Goal: Task Accomplishment & Management: Manage account settings

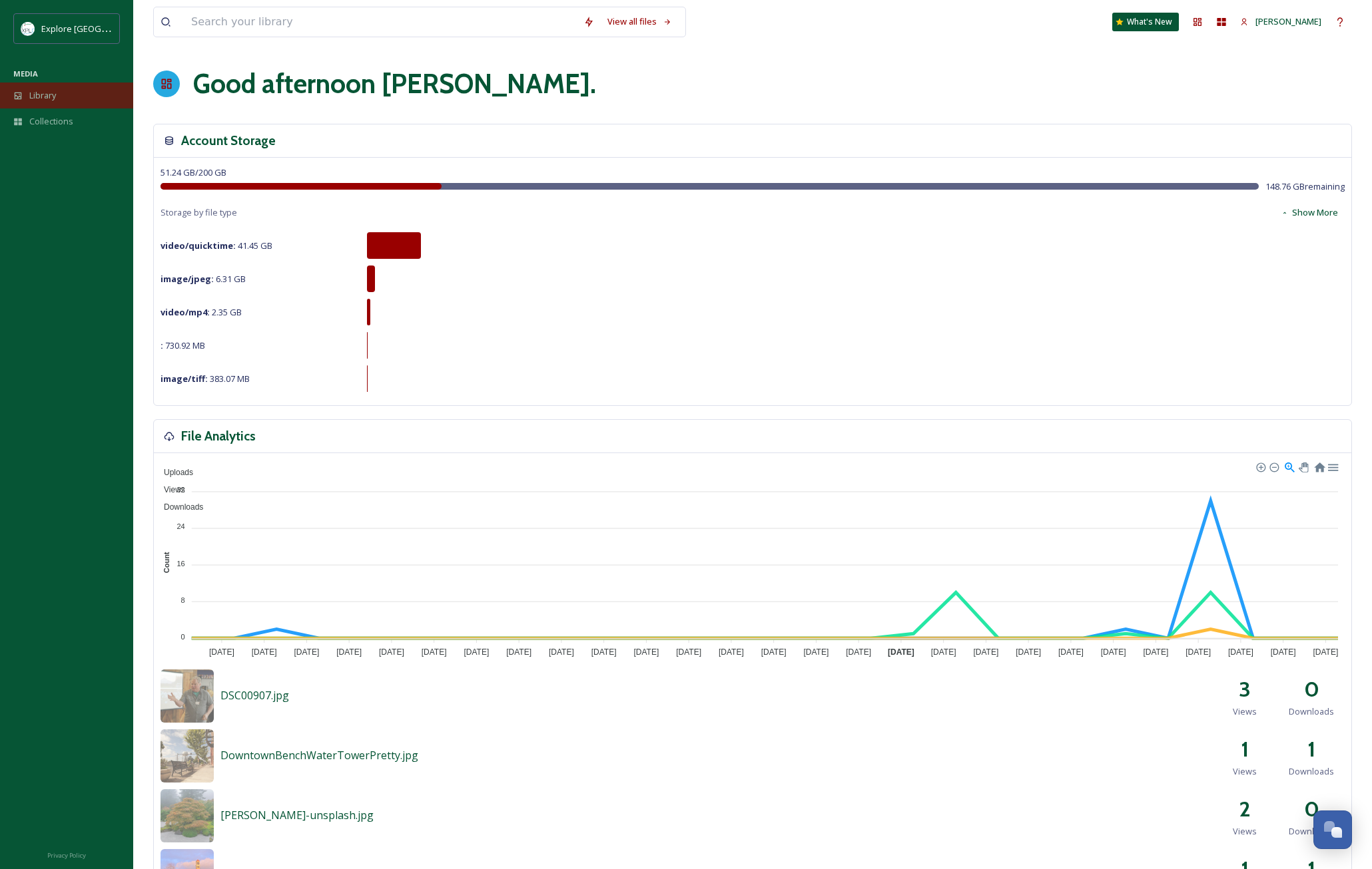
click at [58, 101] on div "Library" at bounding box center [67, 95] width 133 height 26
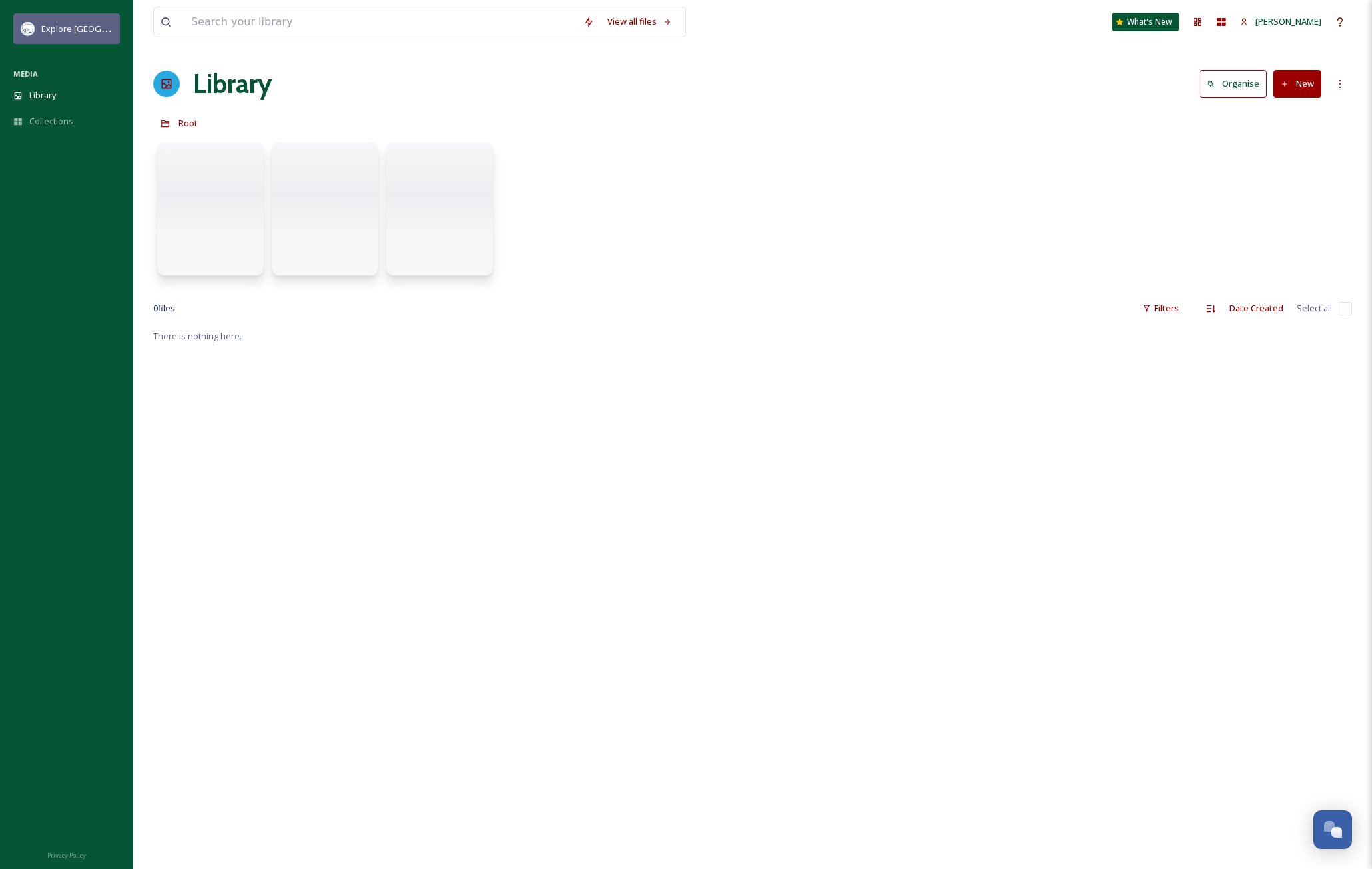
click at [88, 32] on span "Explore [GEOGRAPHIC_DATA][PERSON_NAME]" at bounding box center [132, 28] width 183 height 12
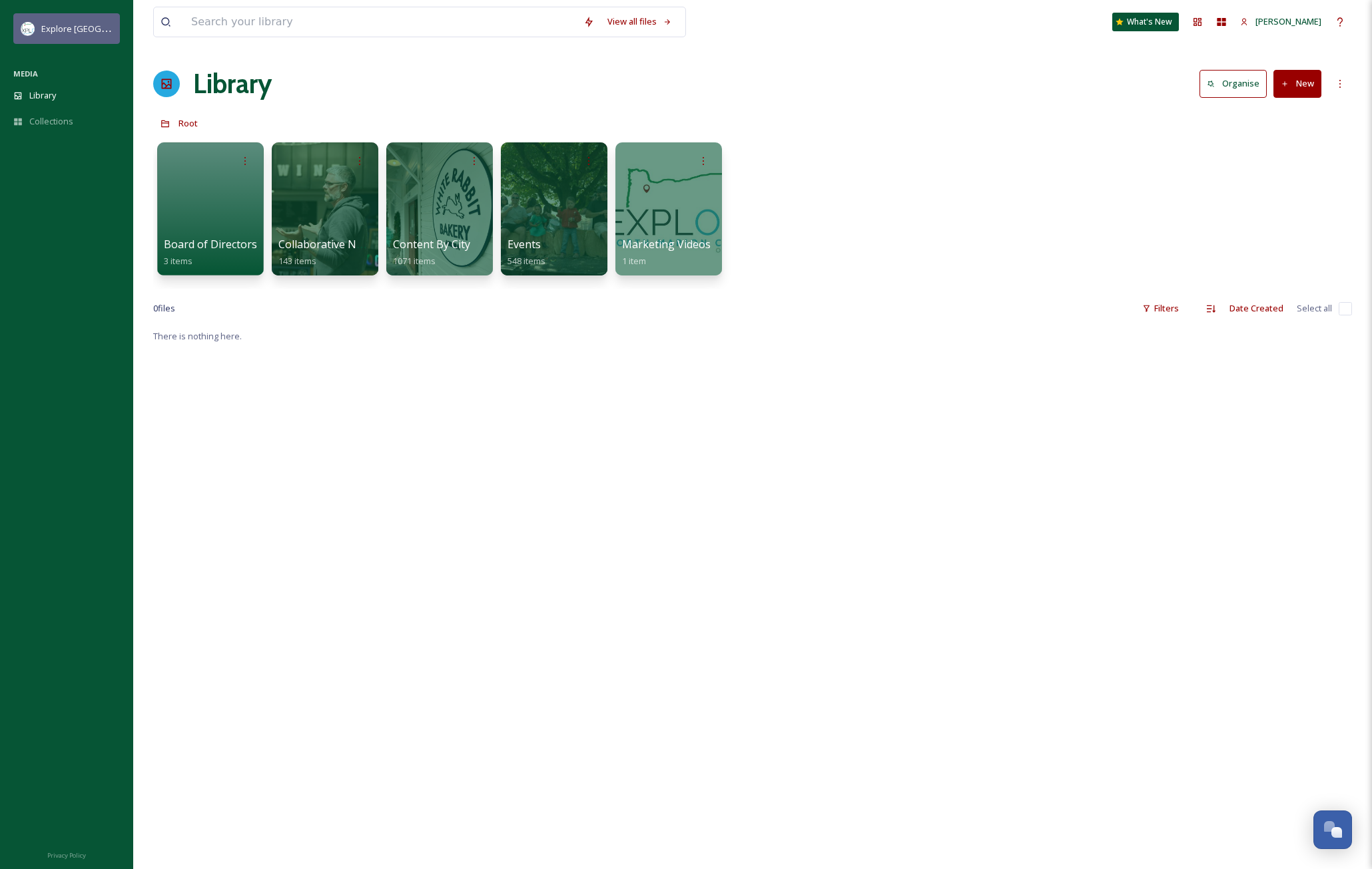
click at [78, 34] on span "Explore [GEOGRAPHIC_DATA][PERSON_NAME]" at bounding box center [132, 28] width 183 height 12
click at [59, 28] on span "Explore [GEOGRAPHIC_DATA][PERSON_NAME]" at bounding box center [132, 28] width 183 height 12
click at [1290, 86] on button "New" at bounding box center [1297, 83] width 48 height 28
click at [1276, 170] on span "Folder" at bounding box center [1282, 167] width 26 height 12
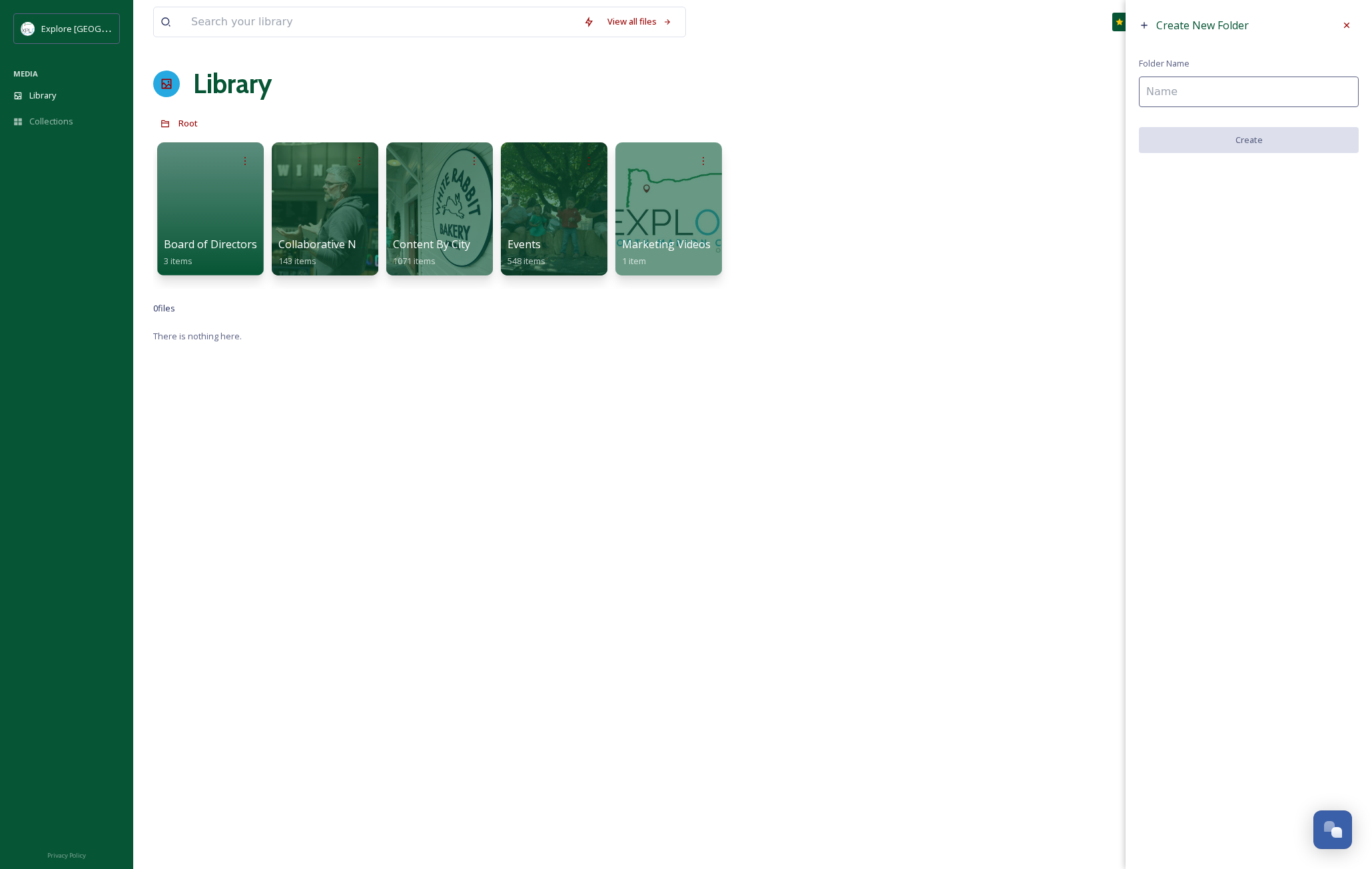
click at [1195, 96] on input at bounding box center [1248, 91] width 220 height 30
type input "North [PERSON_NAME] Brand Assets"
click at [1302, 137] on button "Create" at bounding box center [1248, 141] width 220 height 28
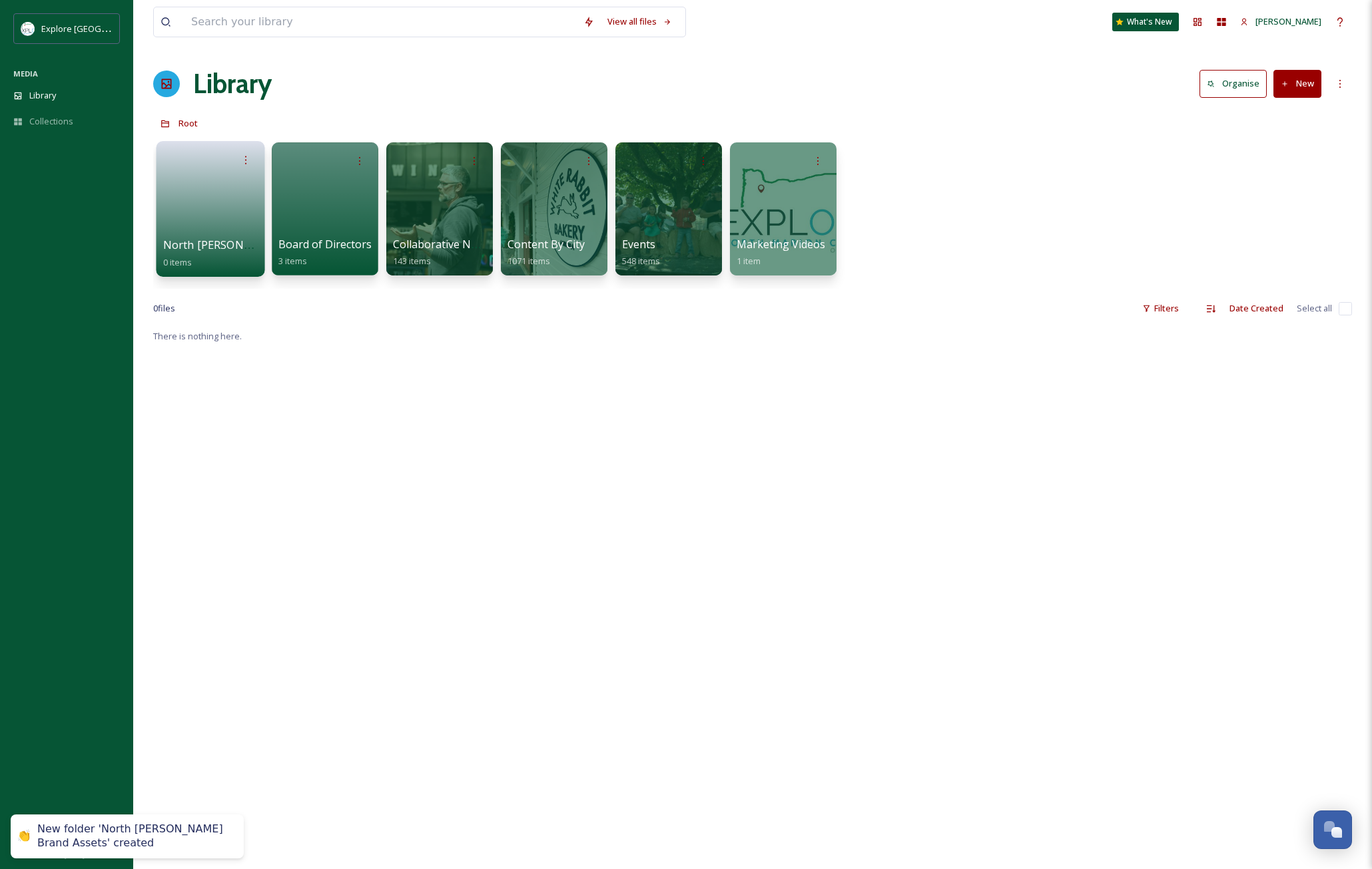
click at [197, 238] on span "North [PERSON_NAME] Brand Assets" at bounding box center [258, 245] width 191 height 14
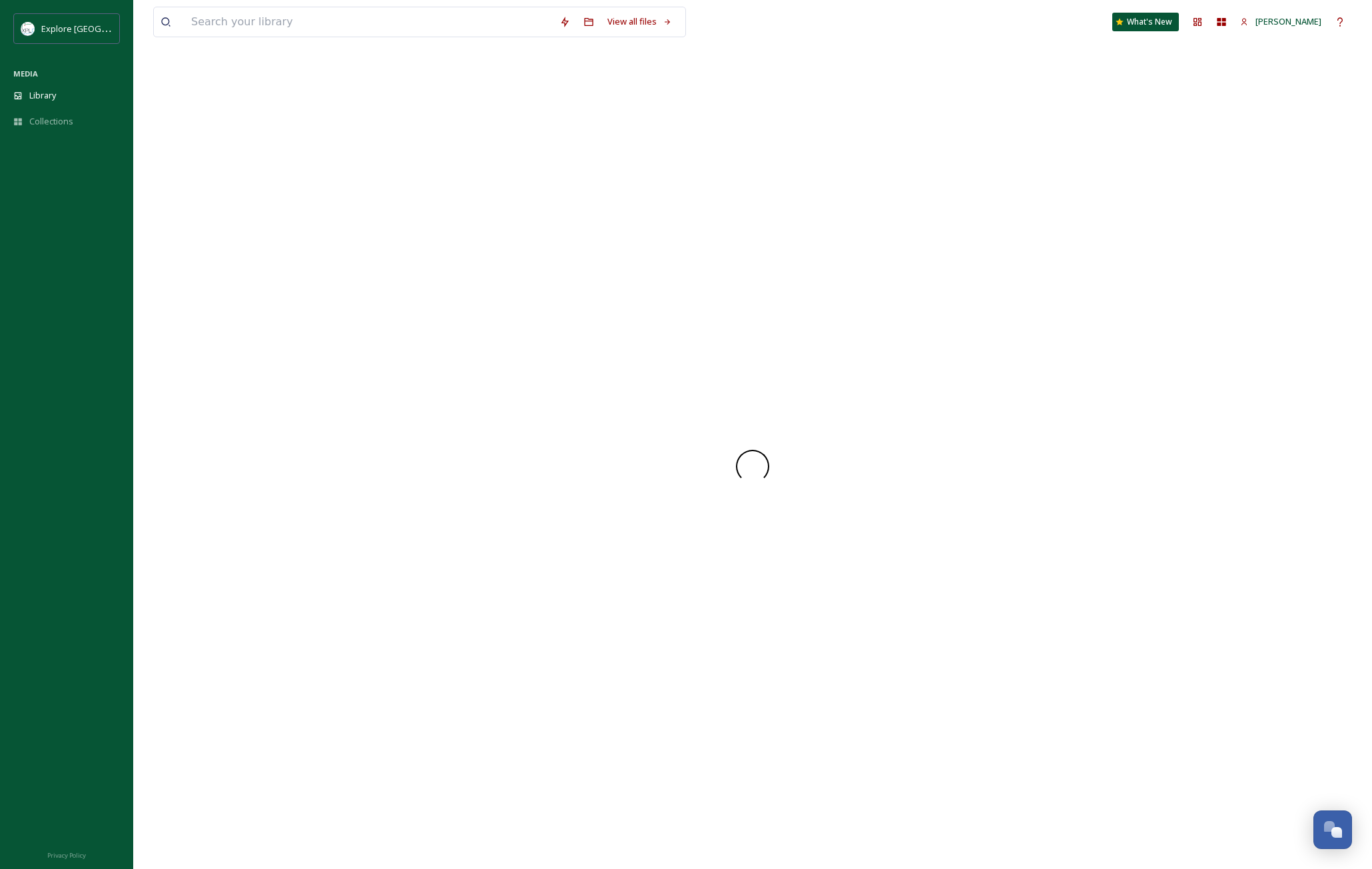
click at [197, 238] on div at bounding box center [752, 466] width 1199 height 805
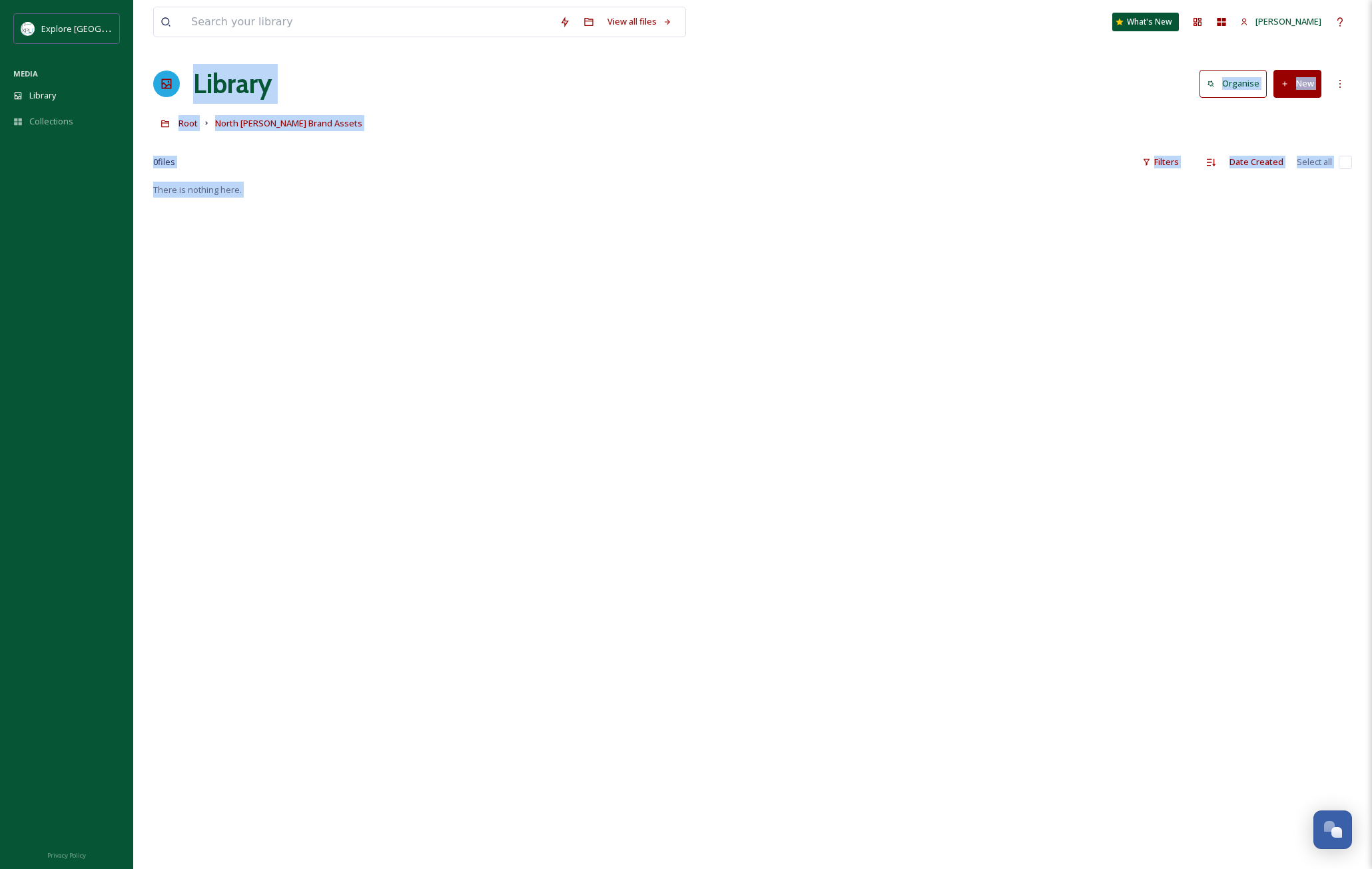
click at [1308, 89] on button "New" at bounding box center [1297, 83] width 48 height 28
click at [1301, 114] on span "File Upload" at bounding box center [1291, 114] width 44 height 12
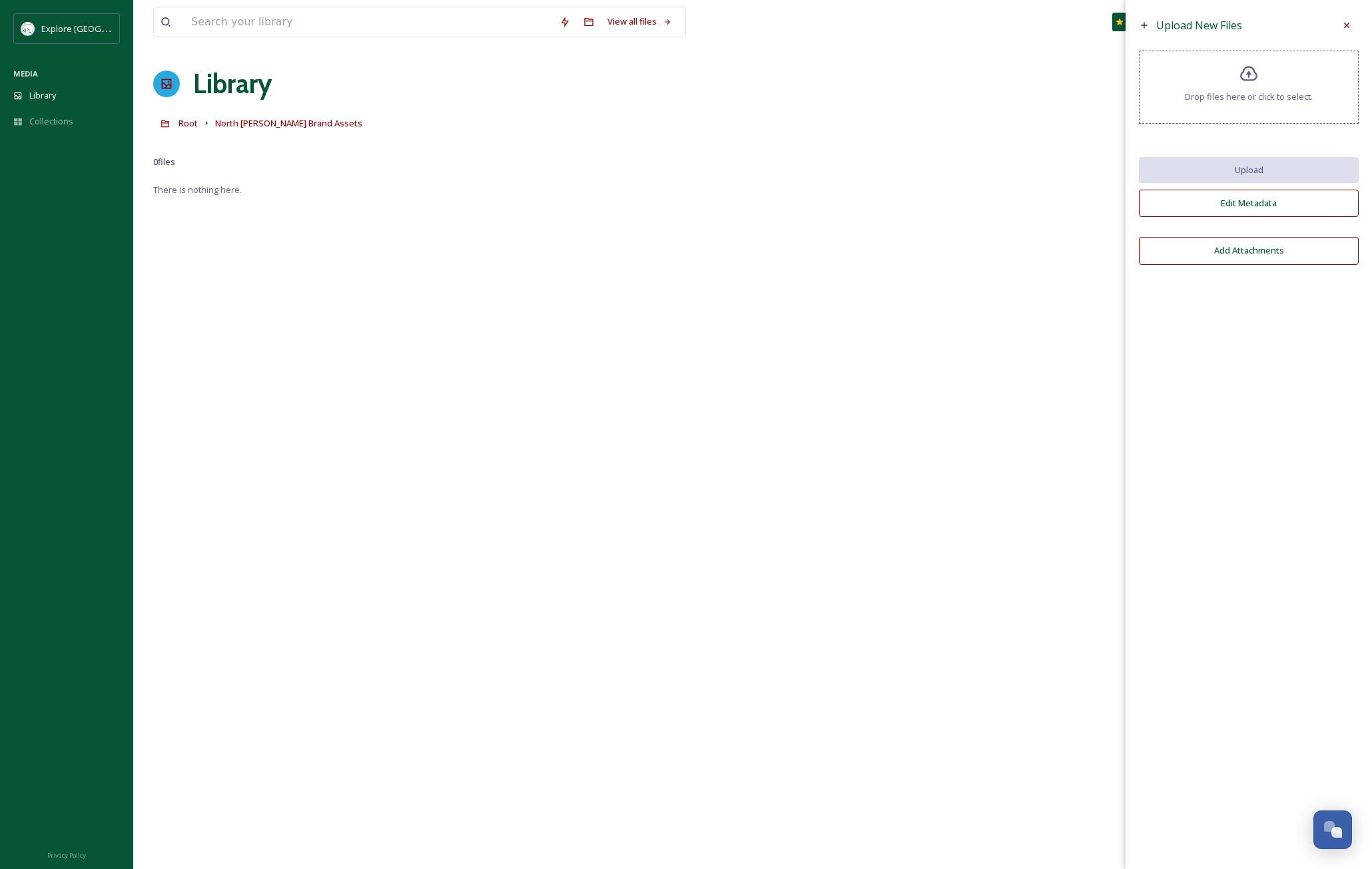
click at [1243, 82] on icon at bounding box center [1249, 74] width 19 height 19
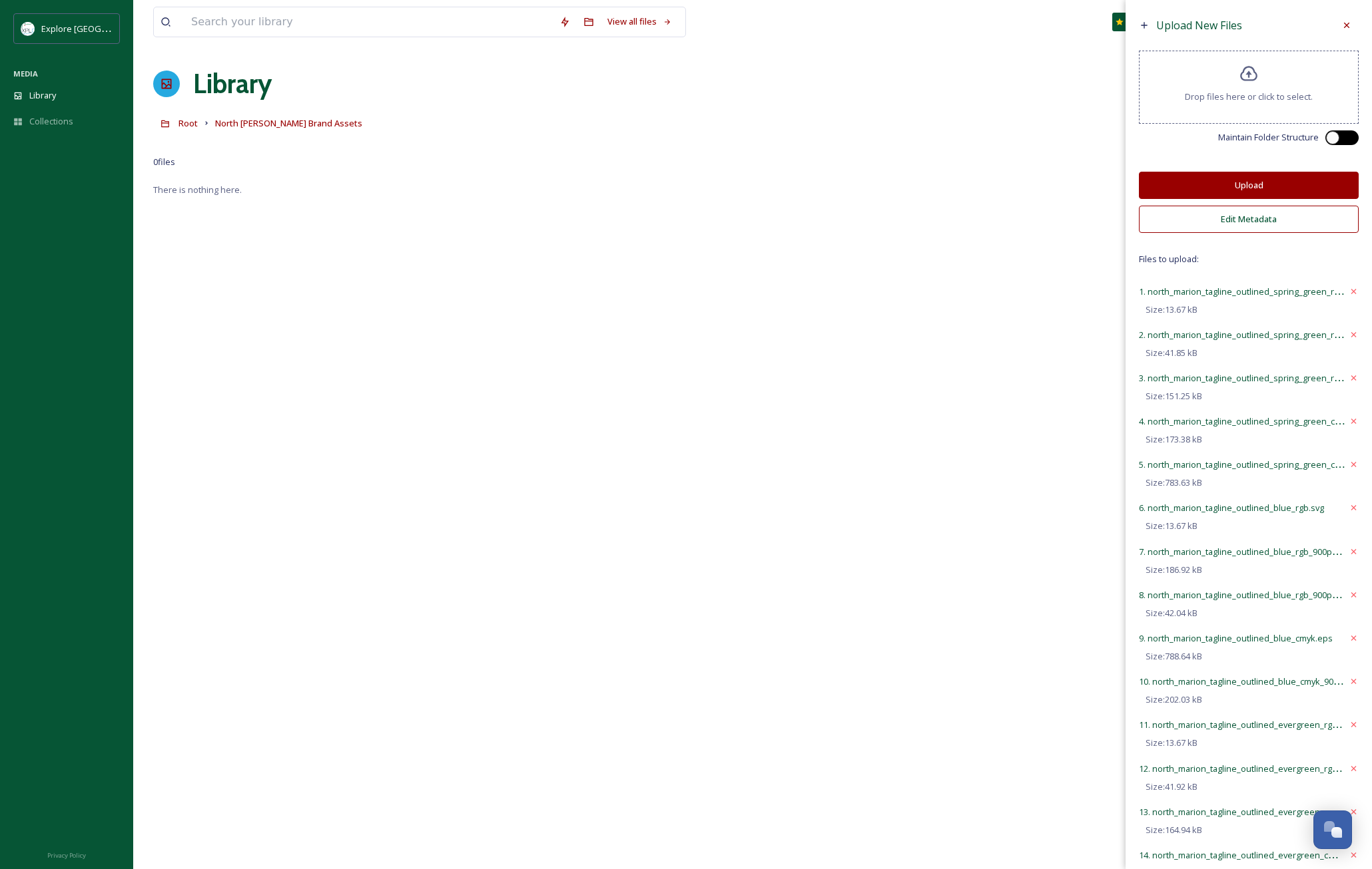
click at [1337, 140] on div at bounding box center [1332, 138] width 13 height 13
checkbox input "true"
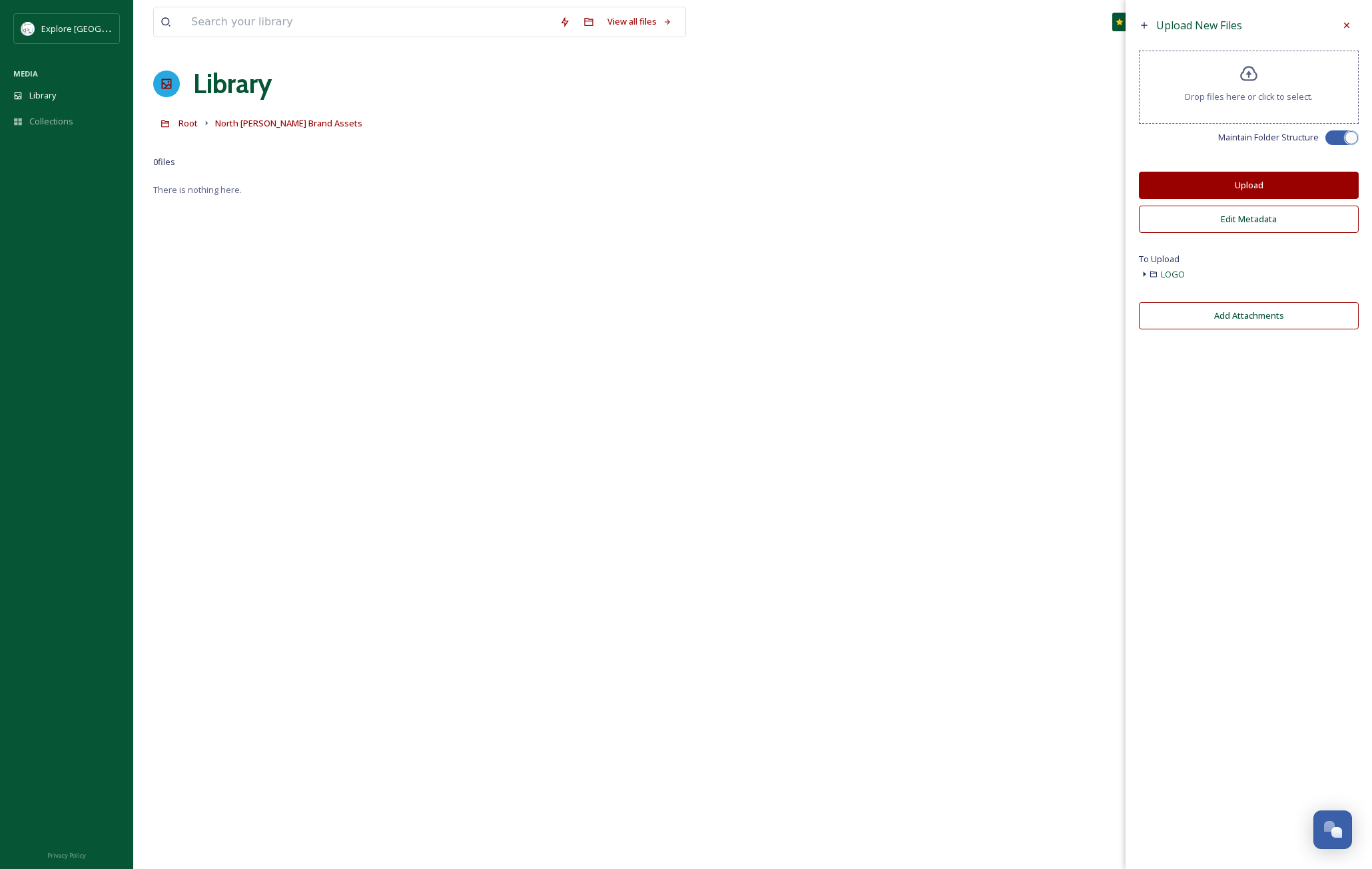
click at [1257, 183] on button "Upload" at bounding box center [1248, 185] width 220 height 28
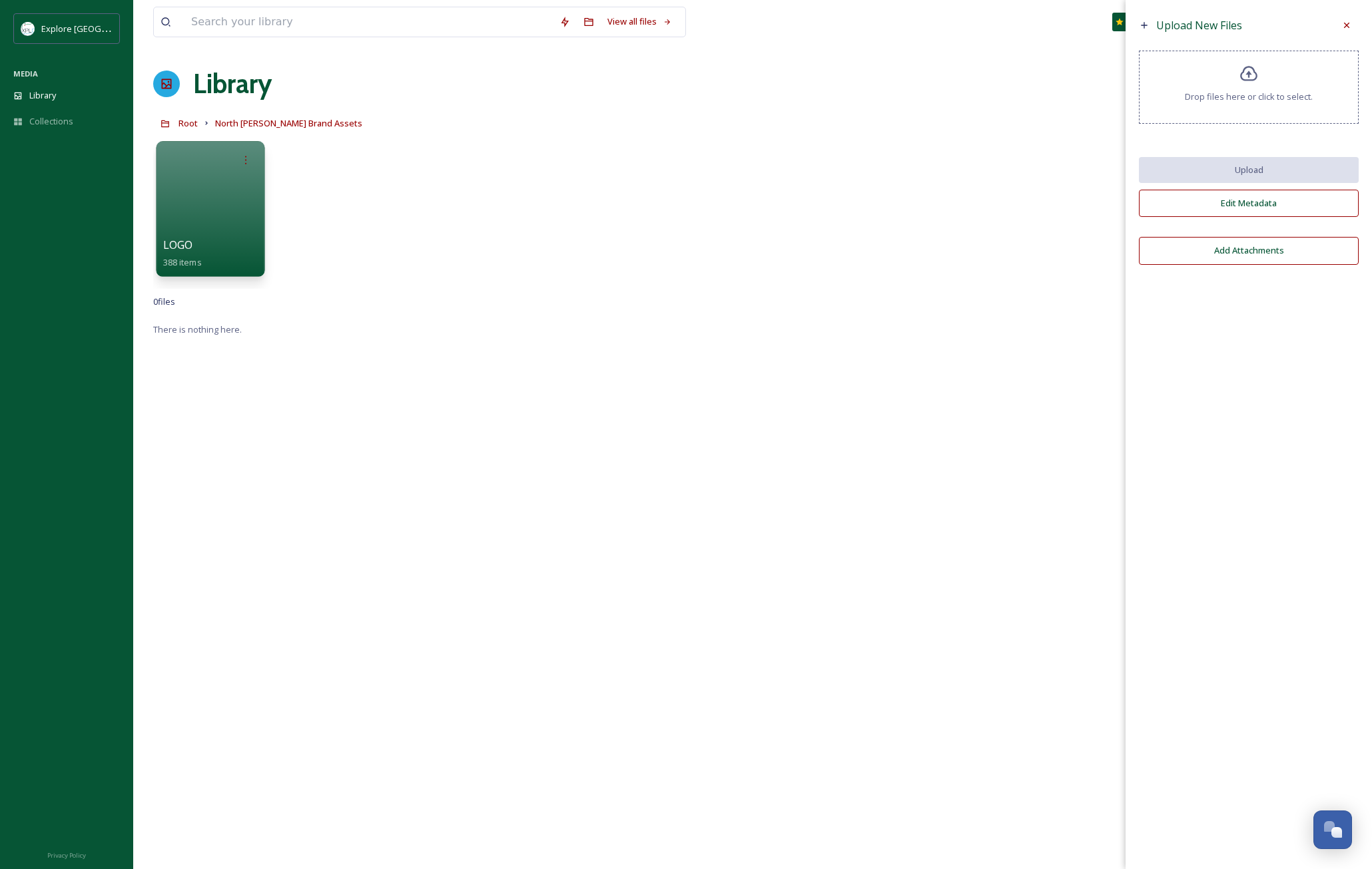
click at [227, 260] on div "LOGO 388 items" at bounding box center [210, 253] width 95 height 33
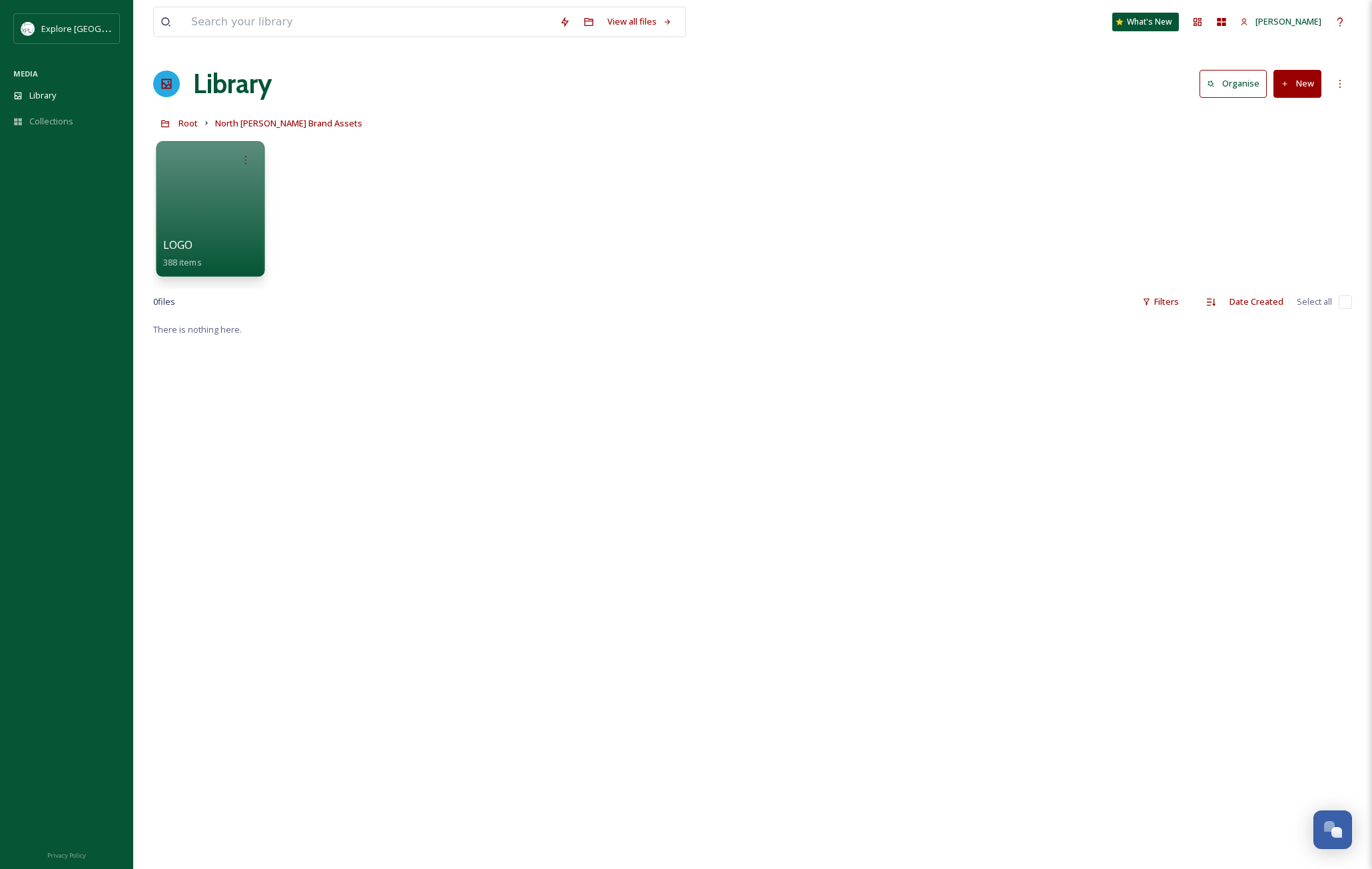
click at [223, 260] on div "LOGO 388 items" at bounding box center [210, 253] width 95 height 33
click at [185, 123] on span "Root" at bounding box center [188, 123] width 19 height 12
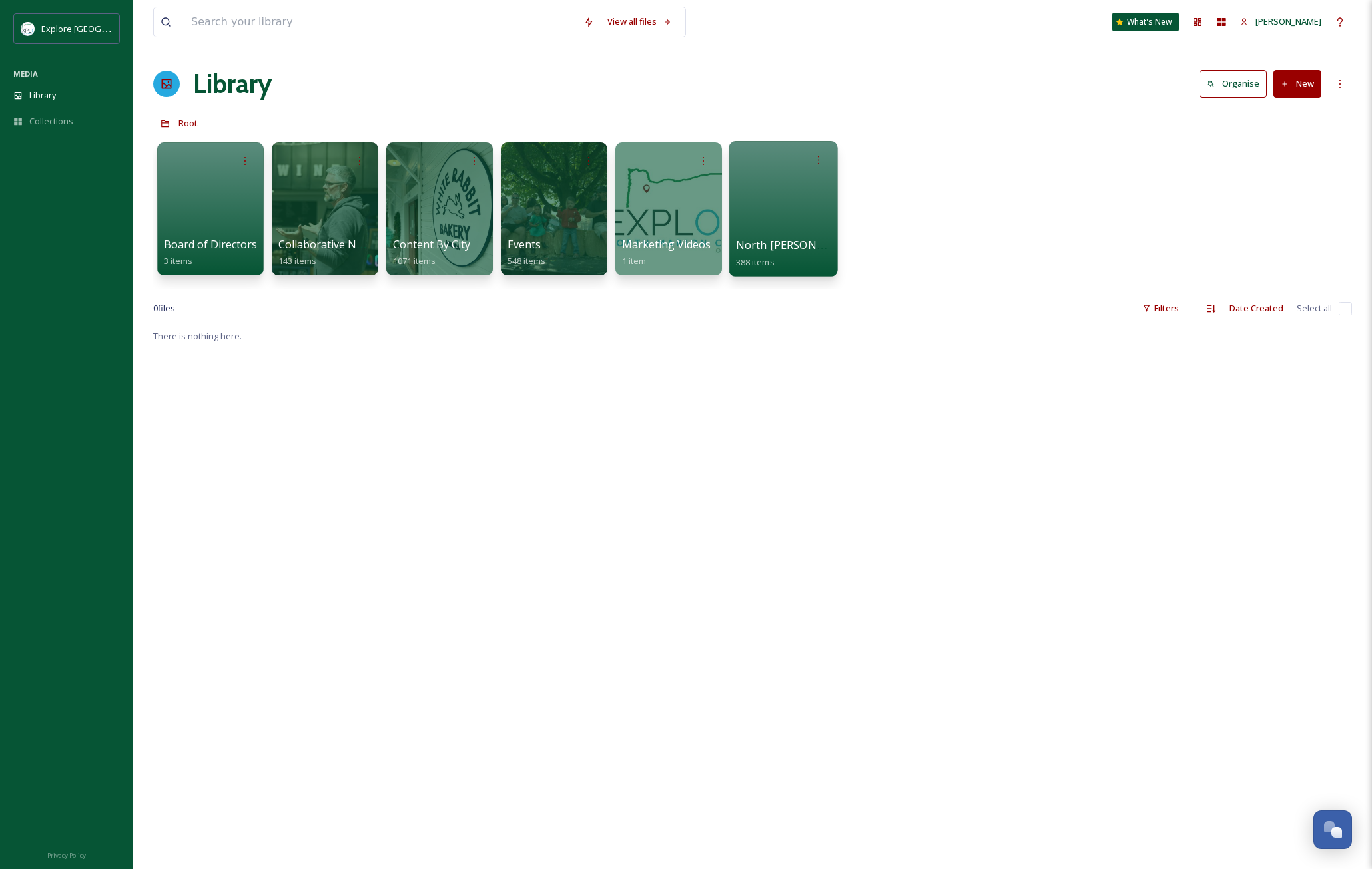
click at [796, 220] on div at bounding box center [783, 208] width 109 height 136
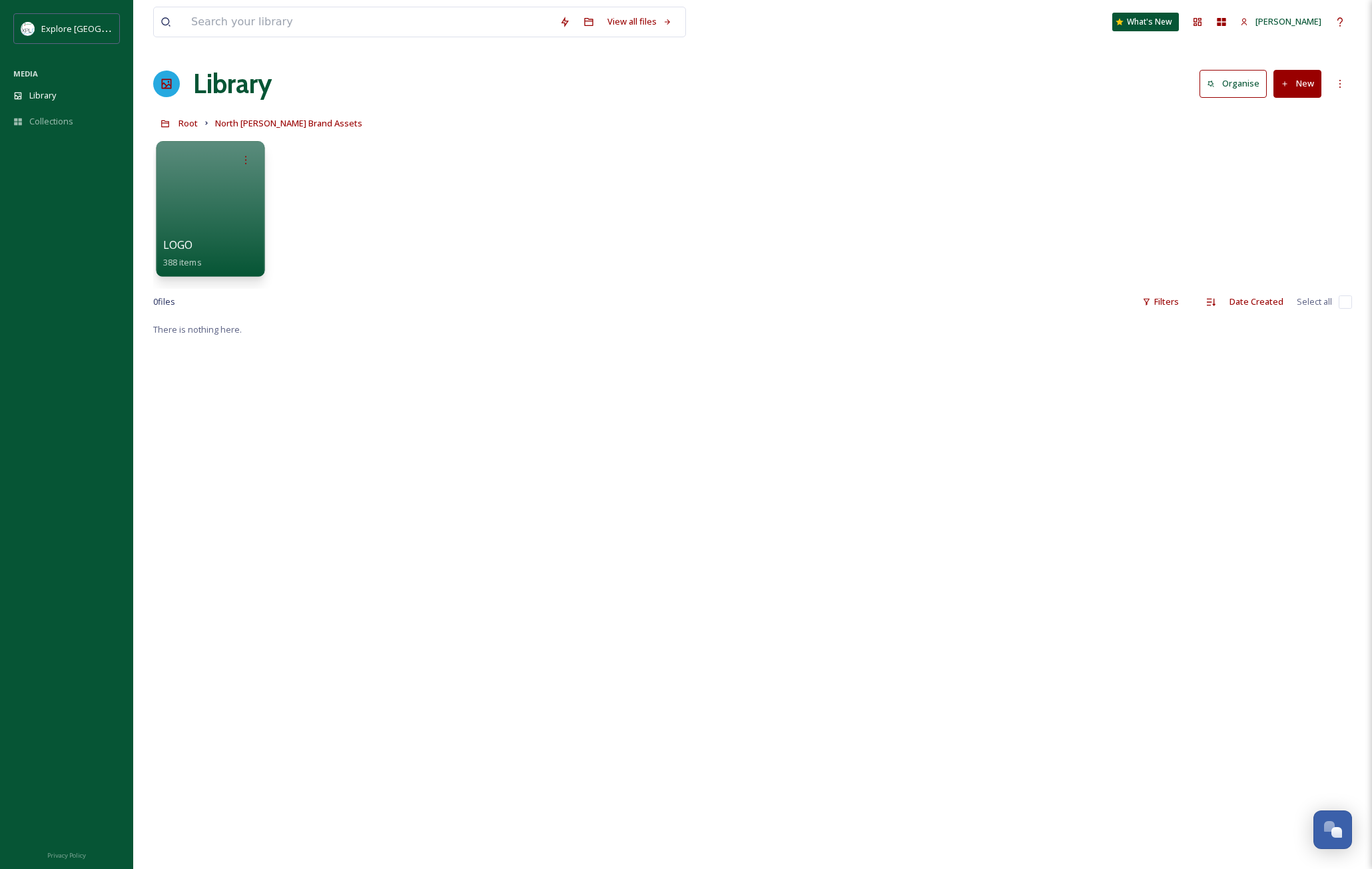
click at [193, 238] on span "LOGO" at bounding box center [177, 245] width 30 height 14
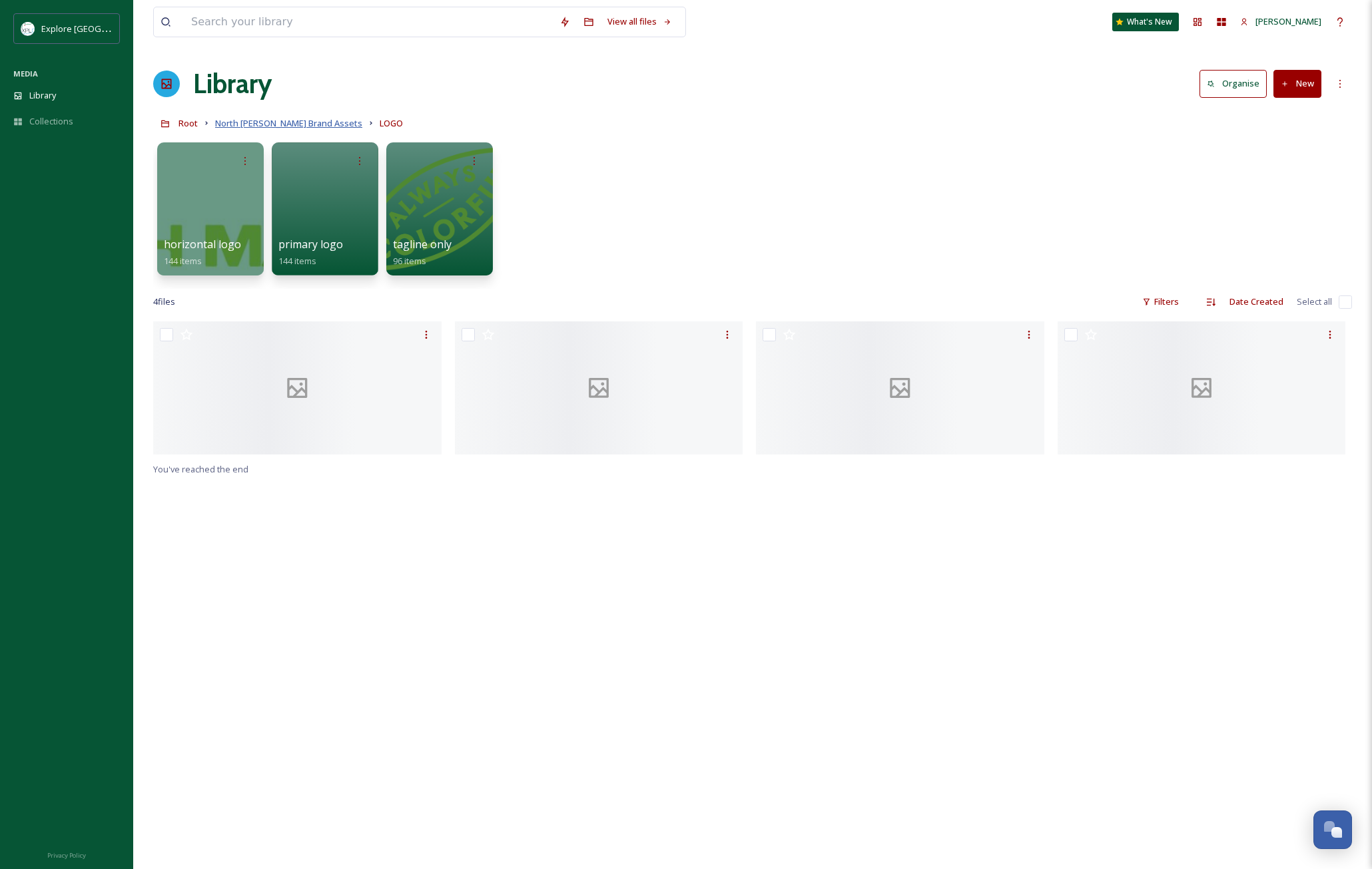
click at [253, 125] on span "North [PERSON_NAME] Brand Assets" at bounding box center [288, 123] width 148 height 12
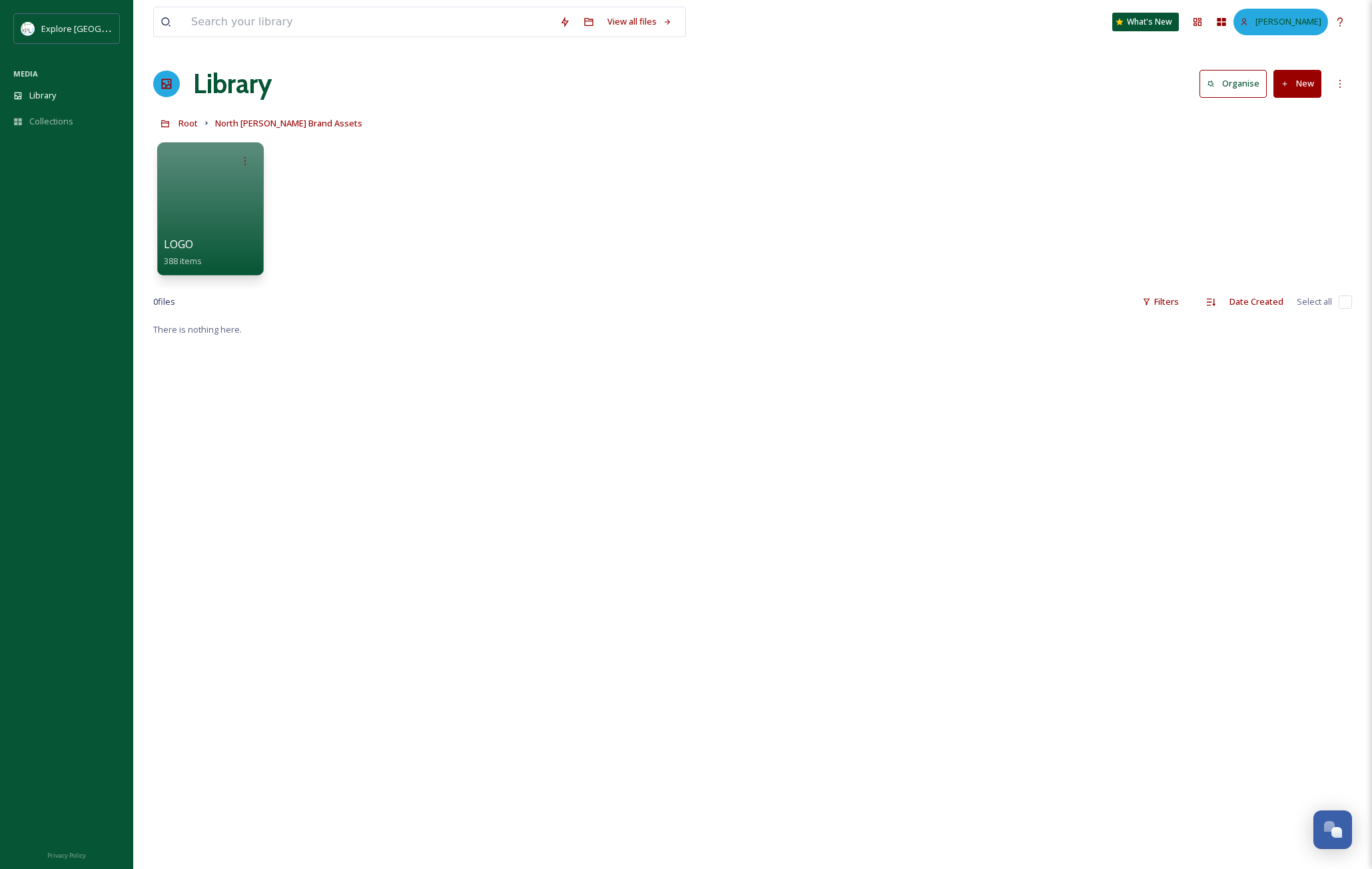
click at [1255, 26] on div "[PERSON_NAME]" at bounding box center [1280, 21] width 94 height 26
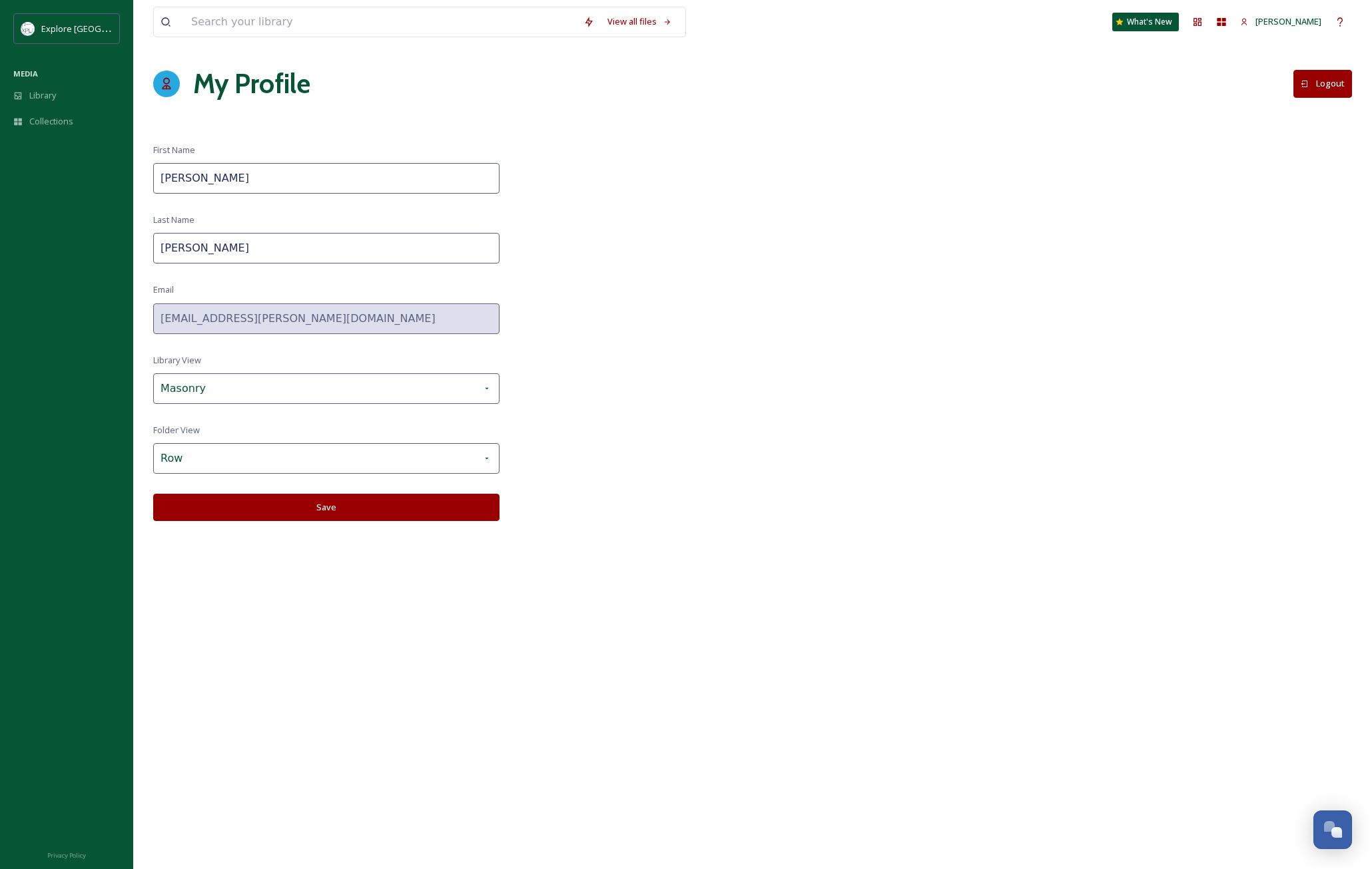
click at [935, 211] on div "View all files What's New [PERSON_NAME] My Profile Logout First Name [PERSON_NA…" at bounding box center [752, 434] width 1239 height 869
click at [1203, 19] on icon at bounding box center [1197, 21] width 10 height 10
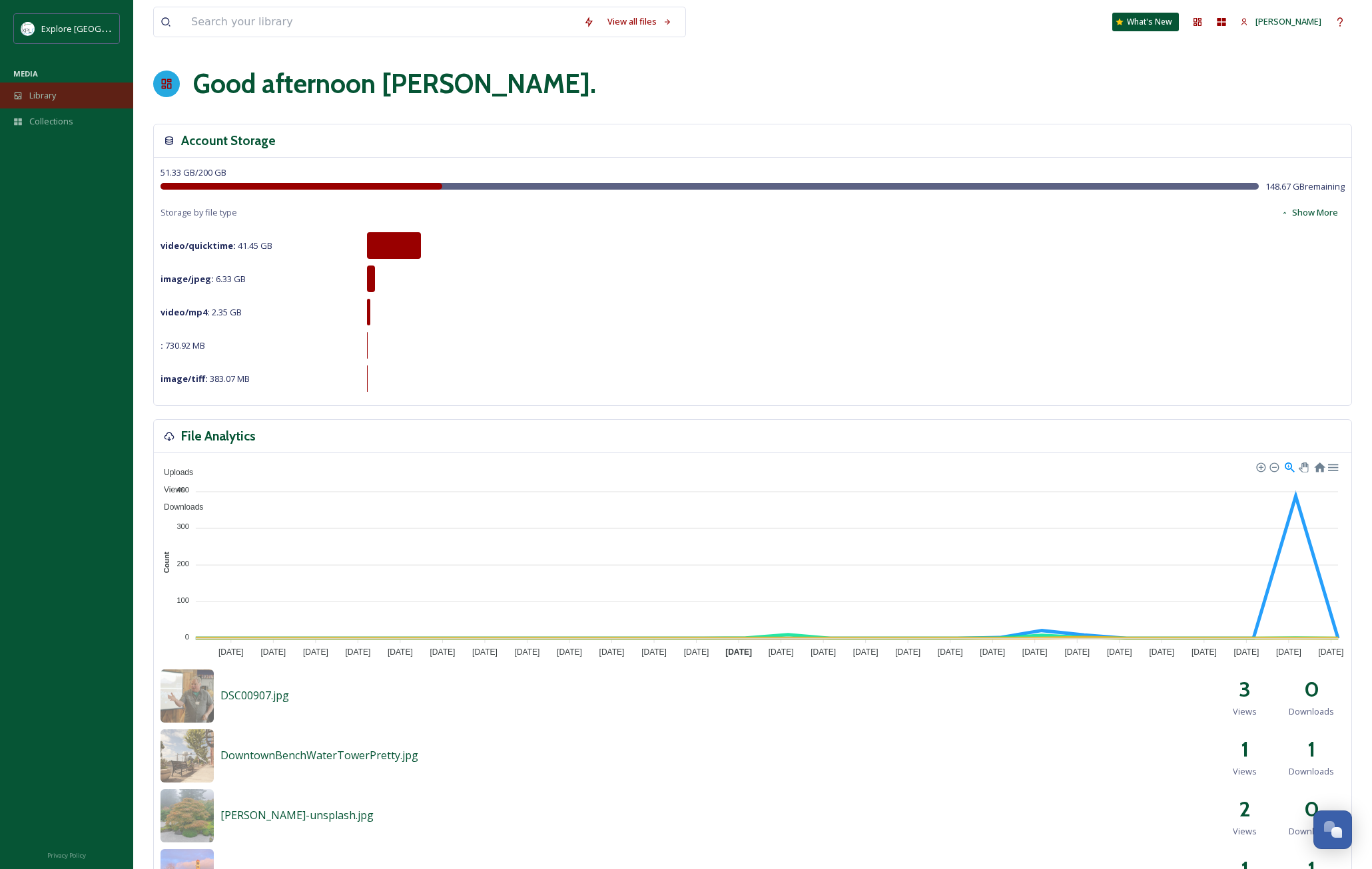
click at [50, 96] on span "Library" at bounding box center [43, 95] width 27 height 12
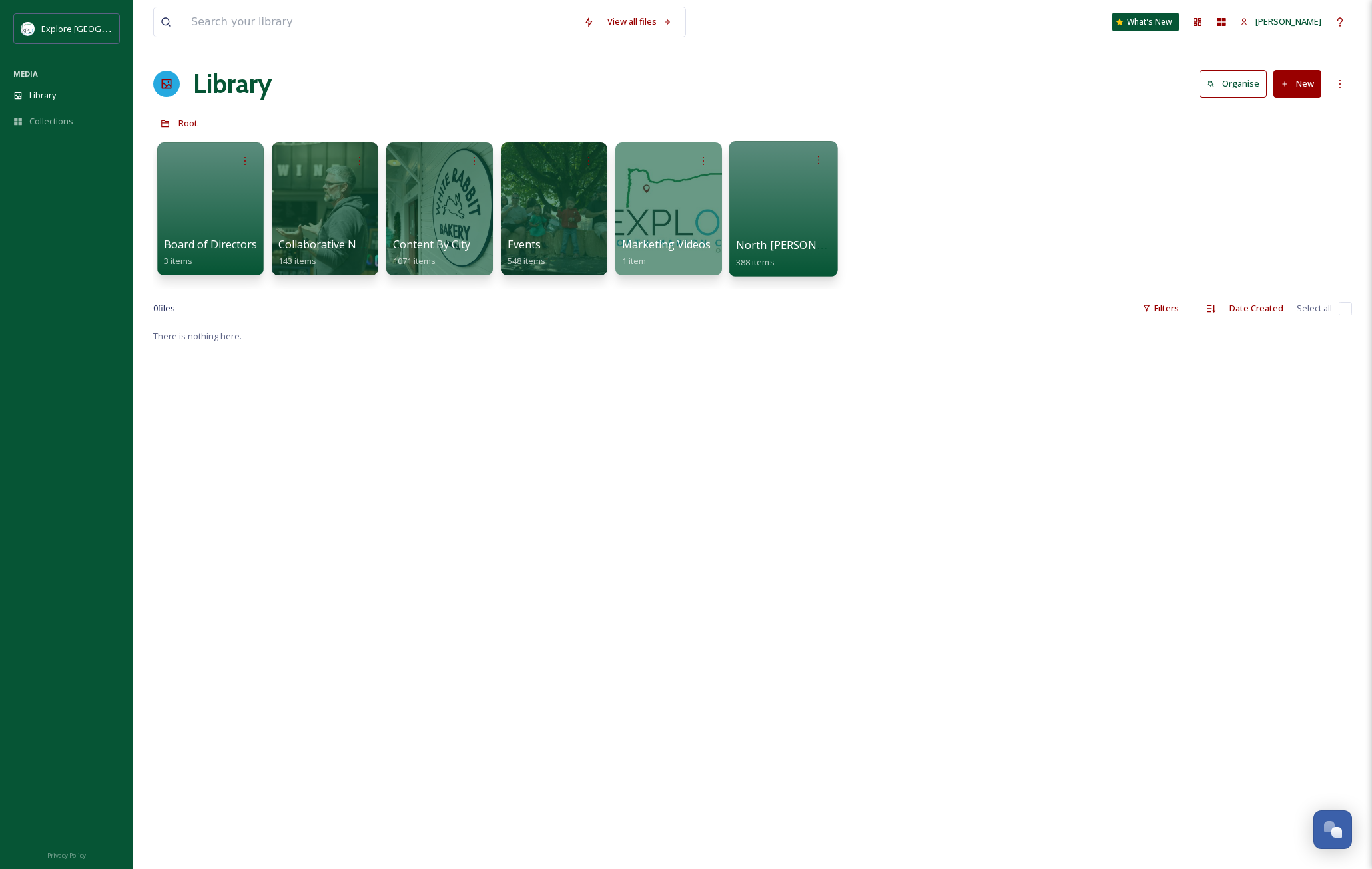
click at [779, 214] on div at bounding box center [783, 208] width 109 height 136
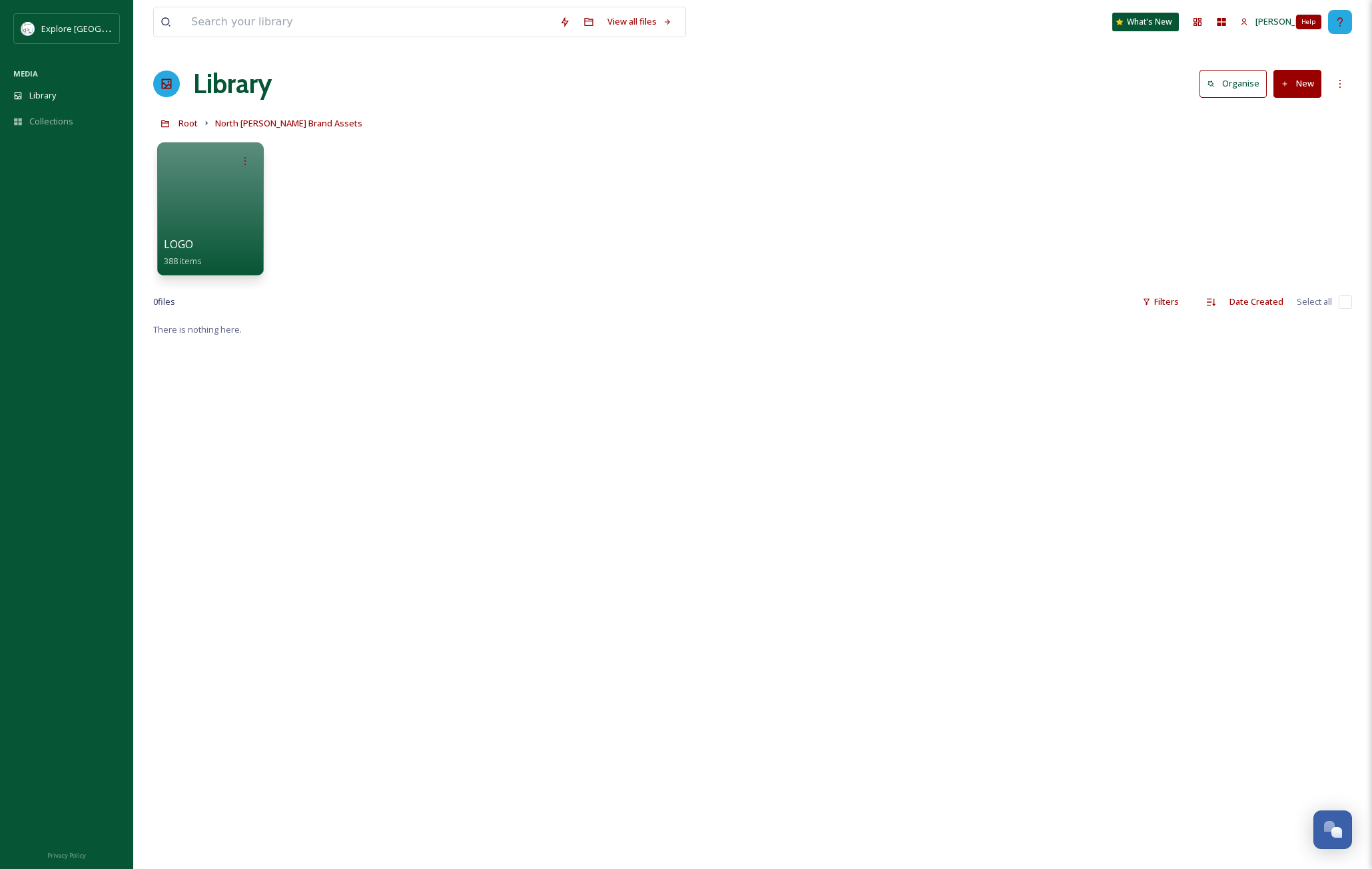
click at [1343, 19] on icon at bounding box center [1340, 21] width 10 height 10
click at [51, 95] on span "Library" at bounding box center [43, 95] width 27 height 12
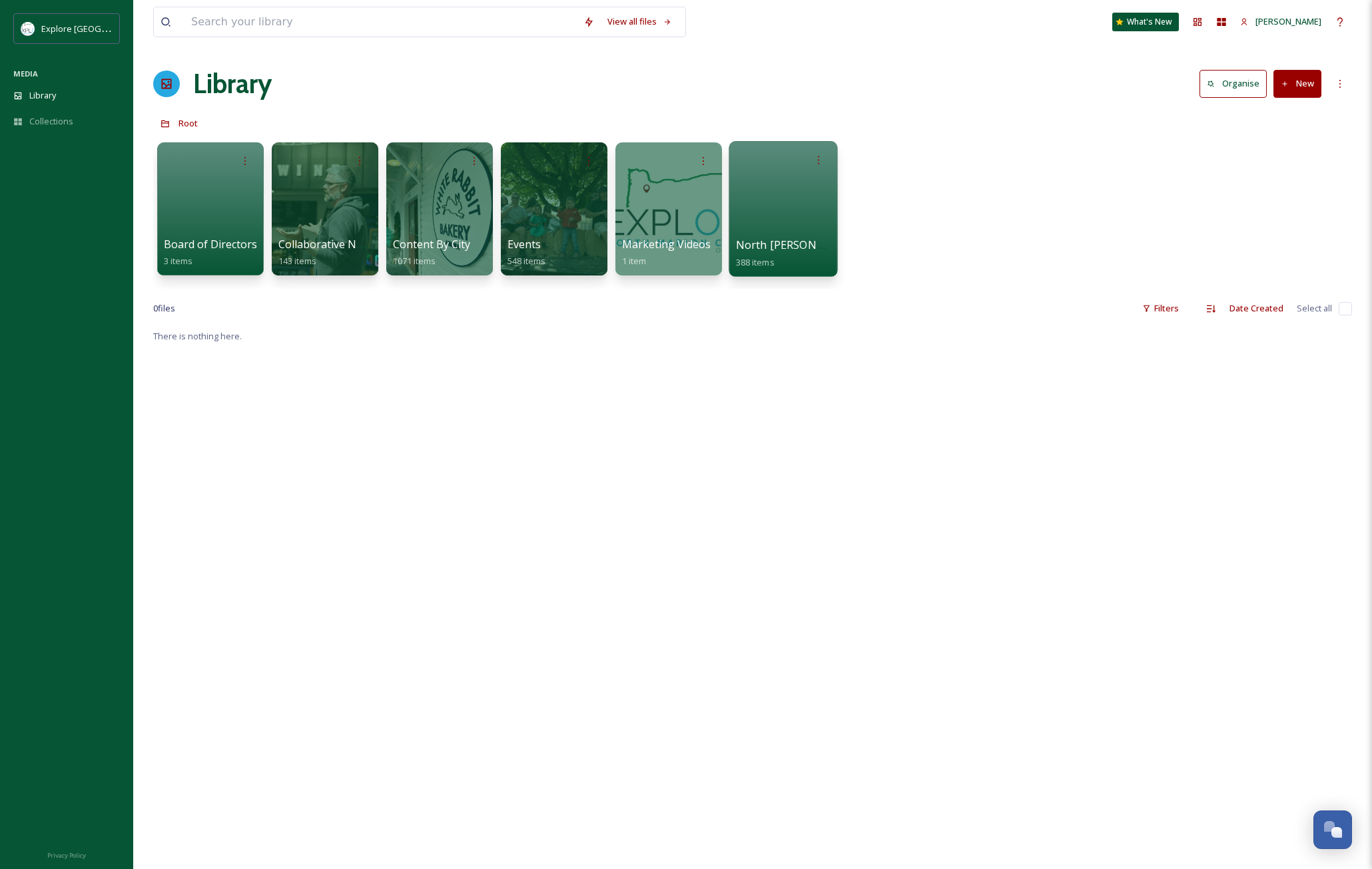
click at [794, 249] on span "North [PERSON_NAME] Brand Assets" at bounding box center [831, 245] width 191 height 14
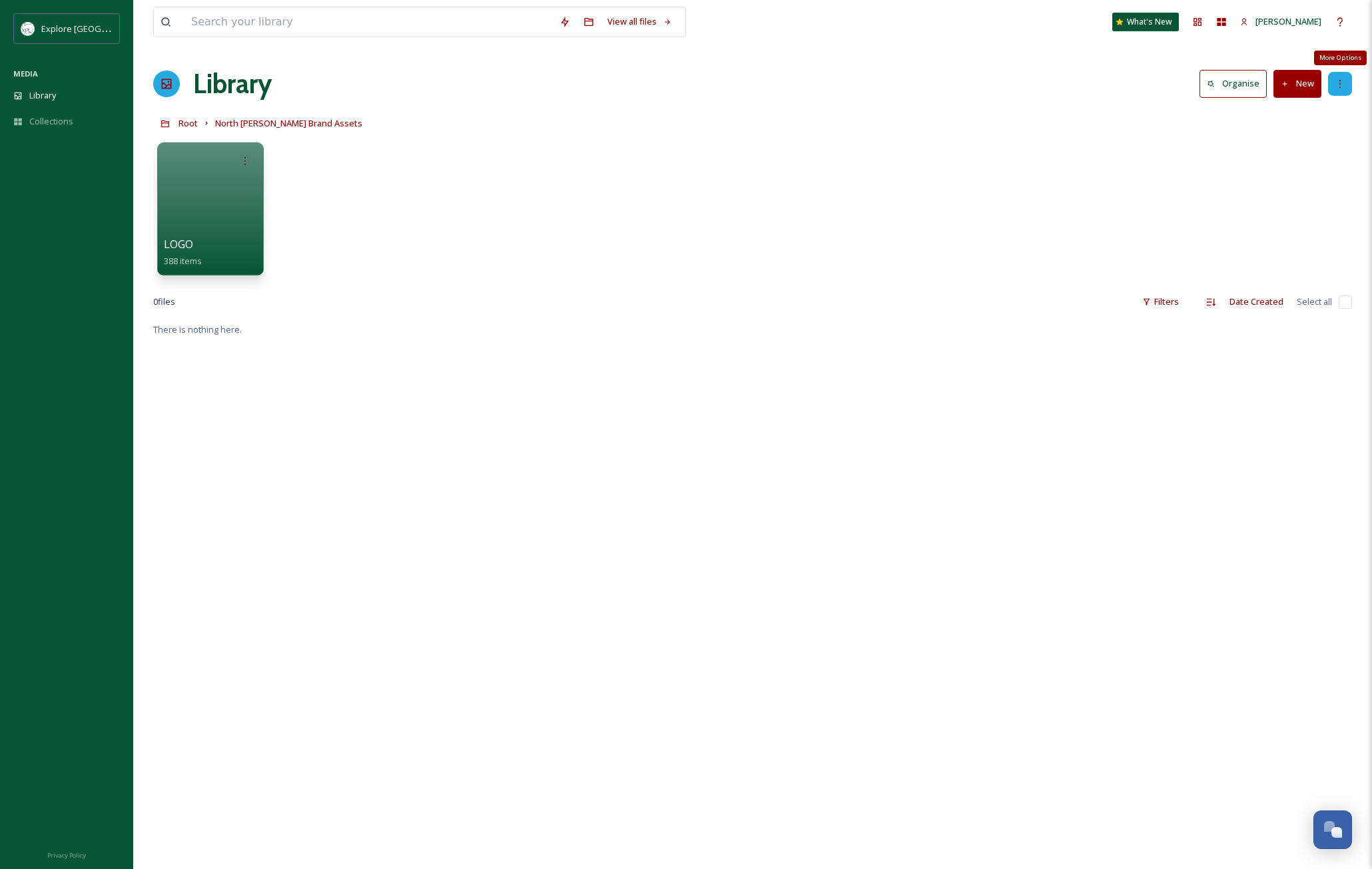
click at [1342, 82] on icon at bounding box center [1340, 84] width 10 height 10
click at [1253, 83] on button "Organise" at bounding box center [1233, 83] width 68 height 28
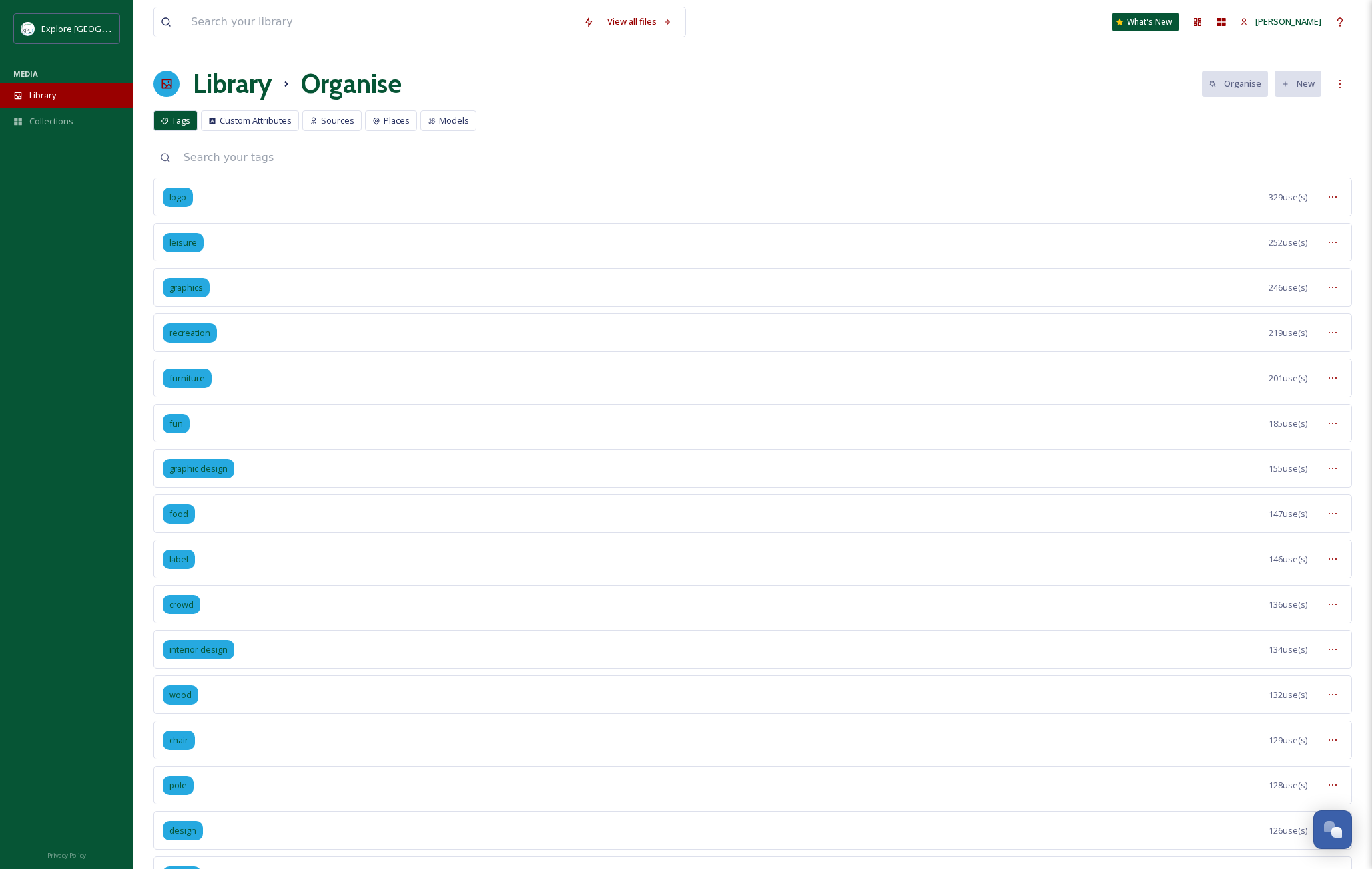
click at [45, 93] on span "Library" at bounding box center [43, 95] width 27 height 12
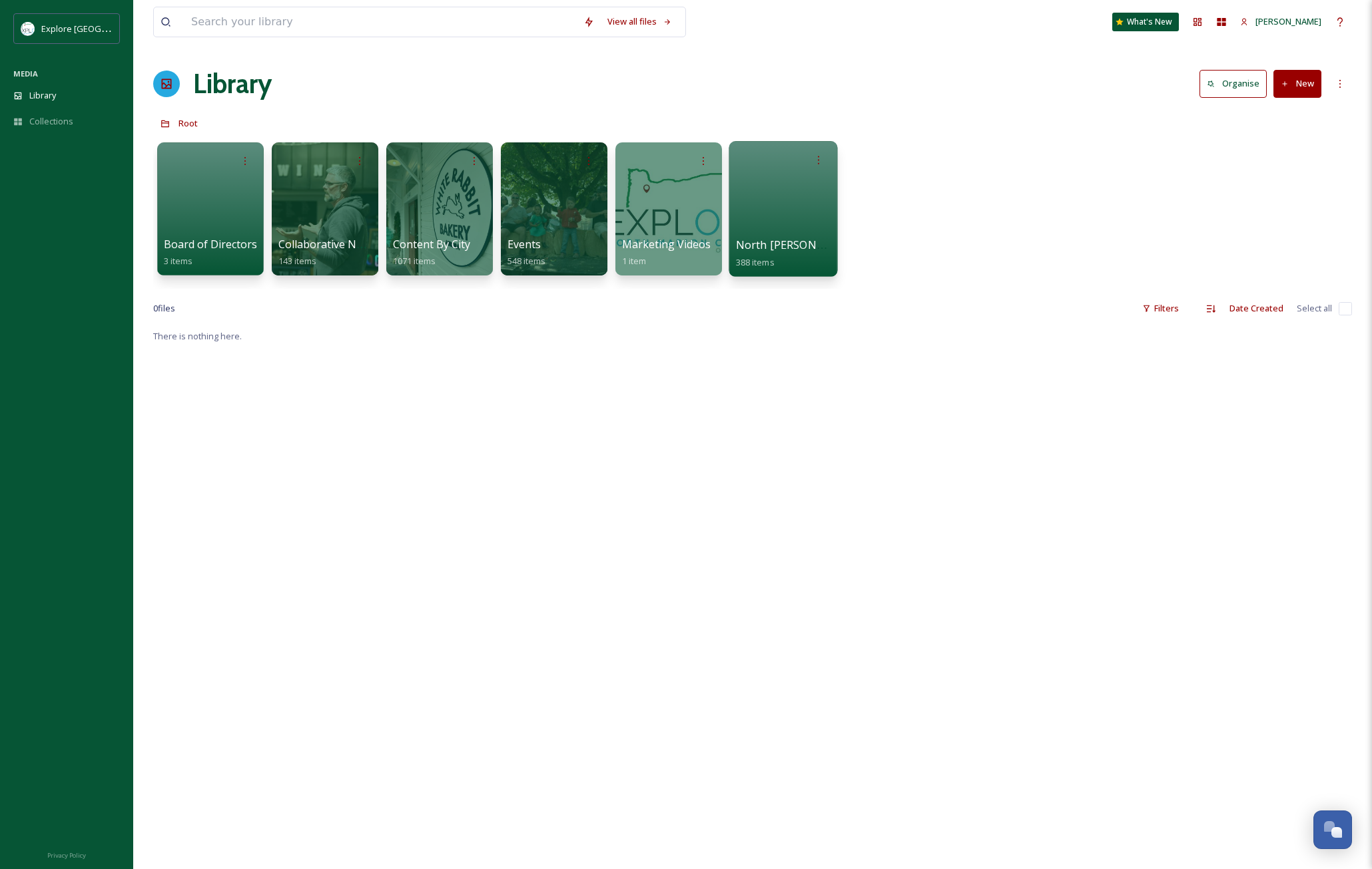
click at [806, 185] on div at bounding box center [783, 208] width 109 height 136
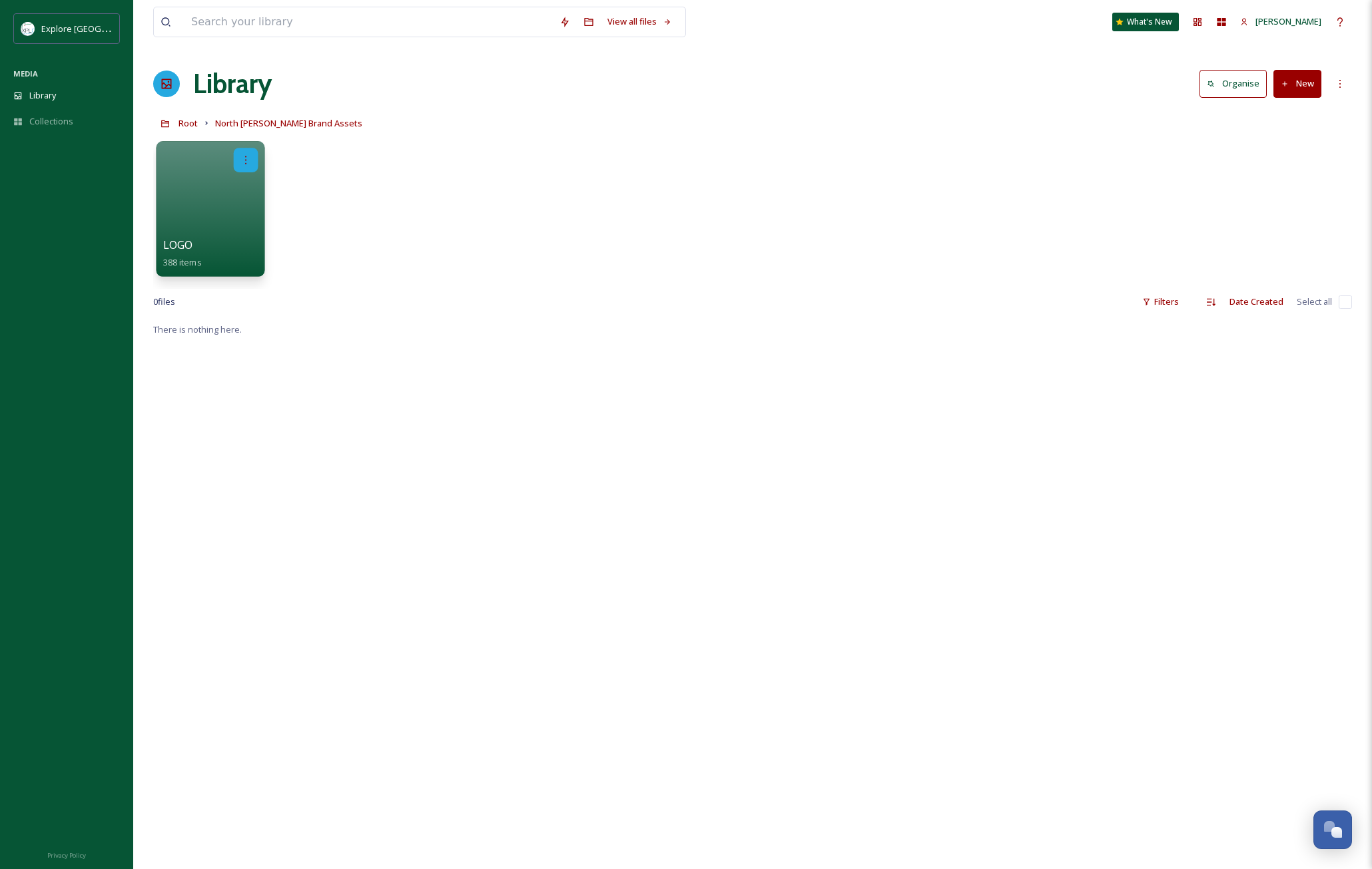
click at [247, 156] on icon at bounding box center [245, 159] width 10 height 10
click at [220, 186] on span "Edit / Share" at bounding box center [212, 189] width 47 height 13
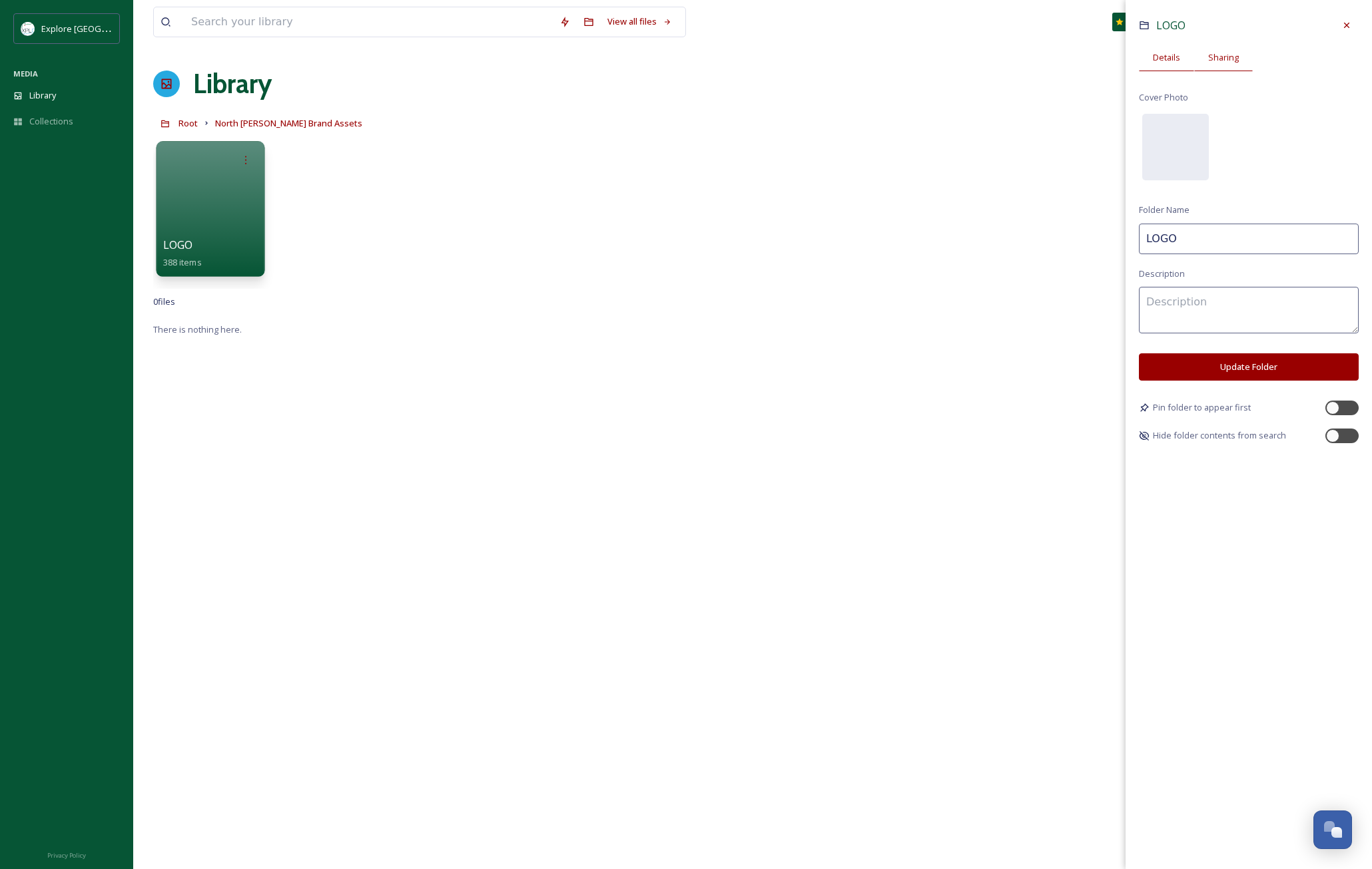
click at [1230, 59] on span "Sharing" at bounding box center [1223, 57] width 30 height 12
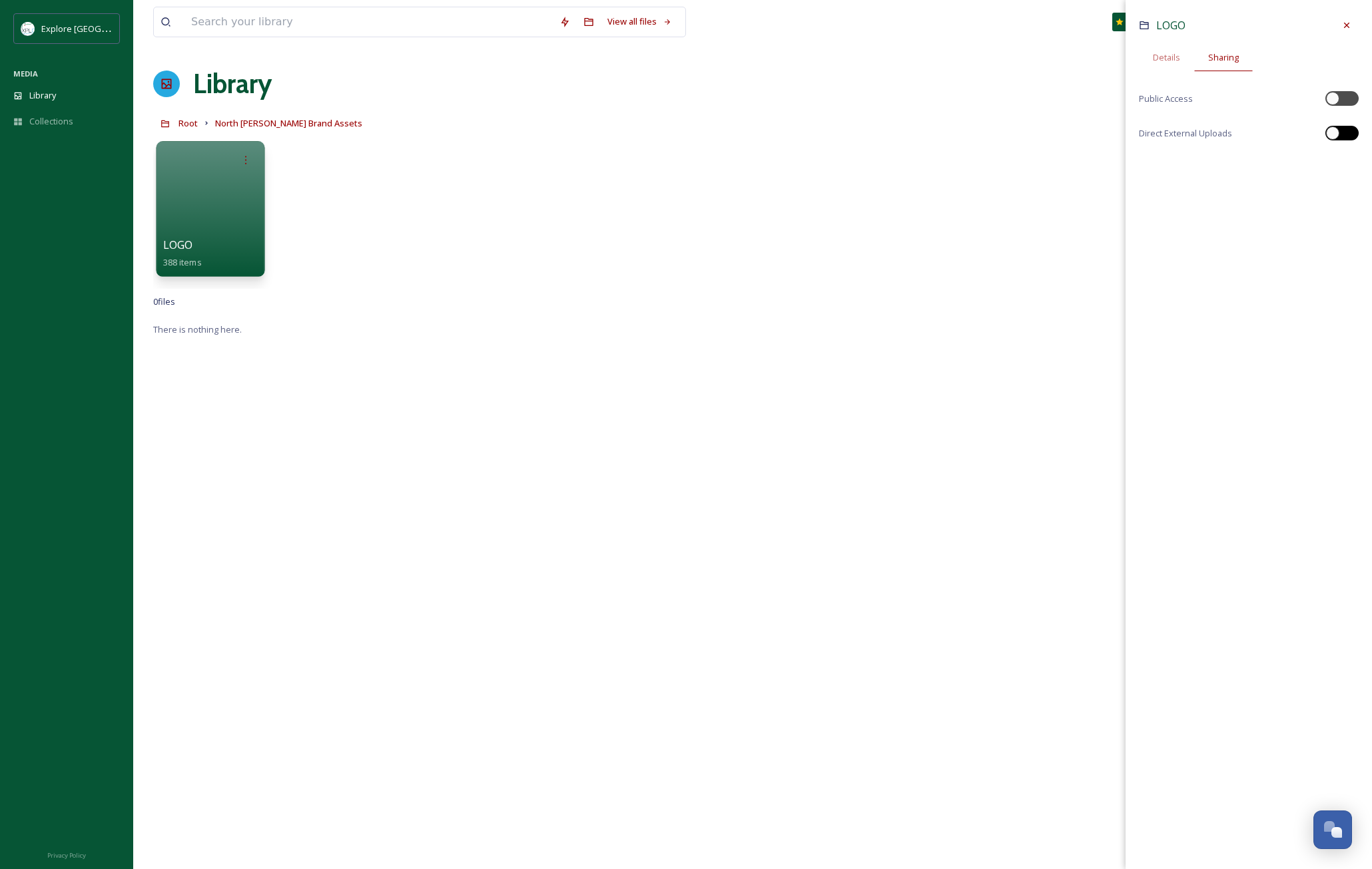
click at [1333, 133] on div at bounding box center [1332, 133] width 13 height 13
checkbox input "true"
click at [1344, 162] on icon at bounding box center [1346, 162] width 10 height 10
click at [1330, 101] on div at bounding box center [1332, 99] width 13 height 13
click at [1333, 99] on div at bounding box center [1332, 99] width 13 height 13
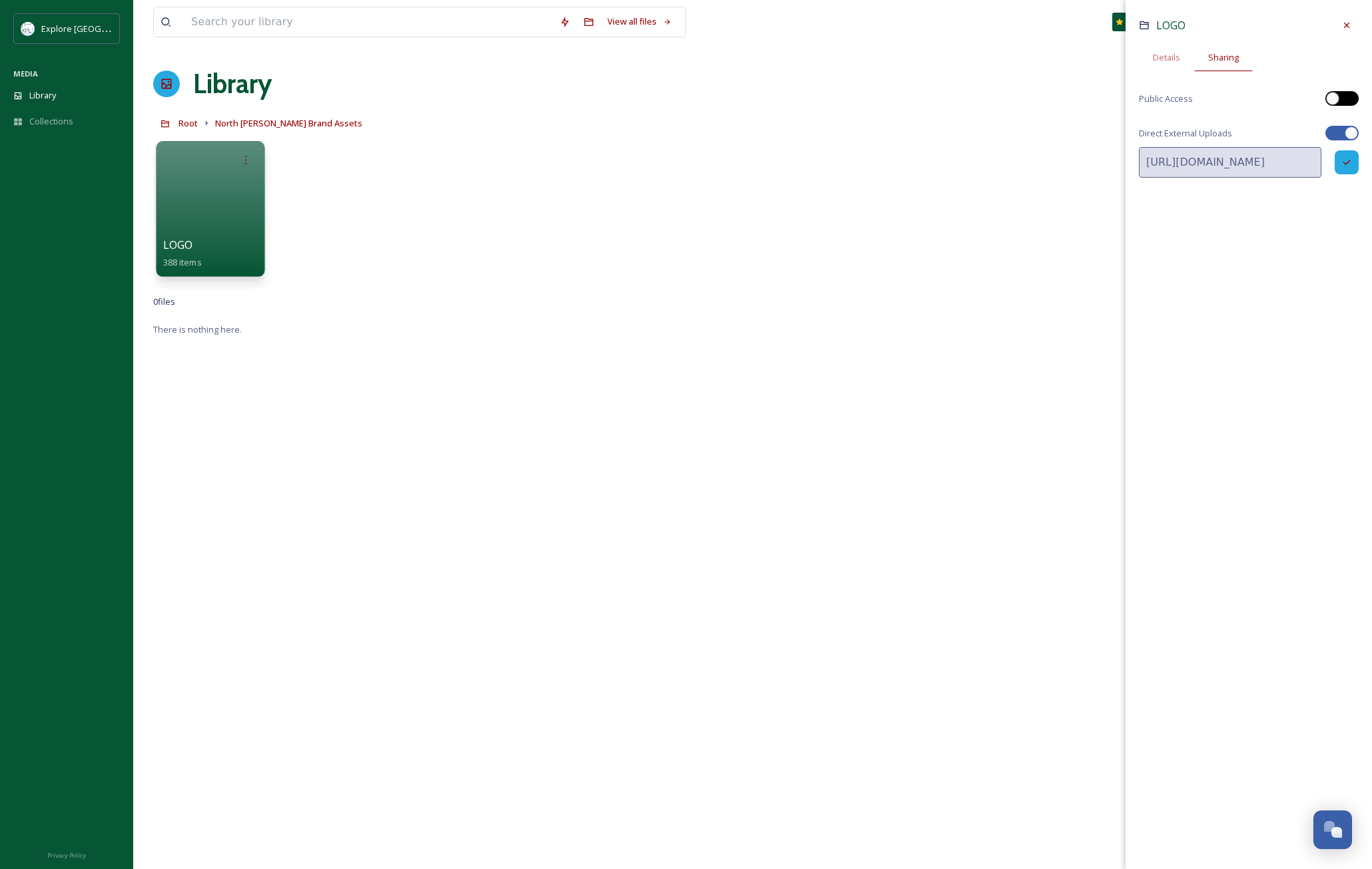
click at [1333, 99] on div at bounding box center [1332, 99] width 13 height 13
checkbox input "true"
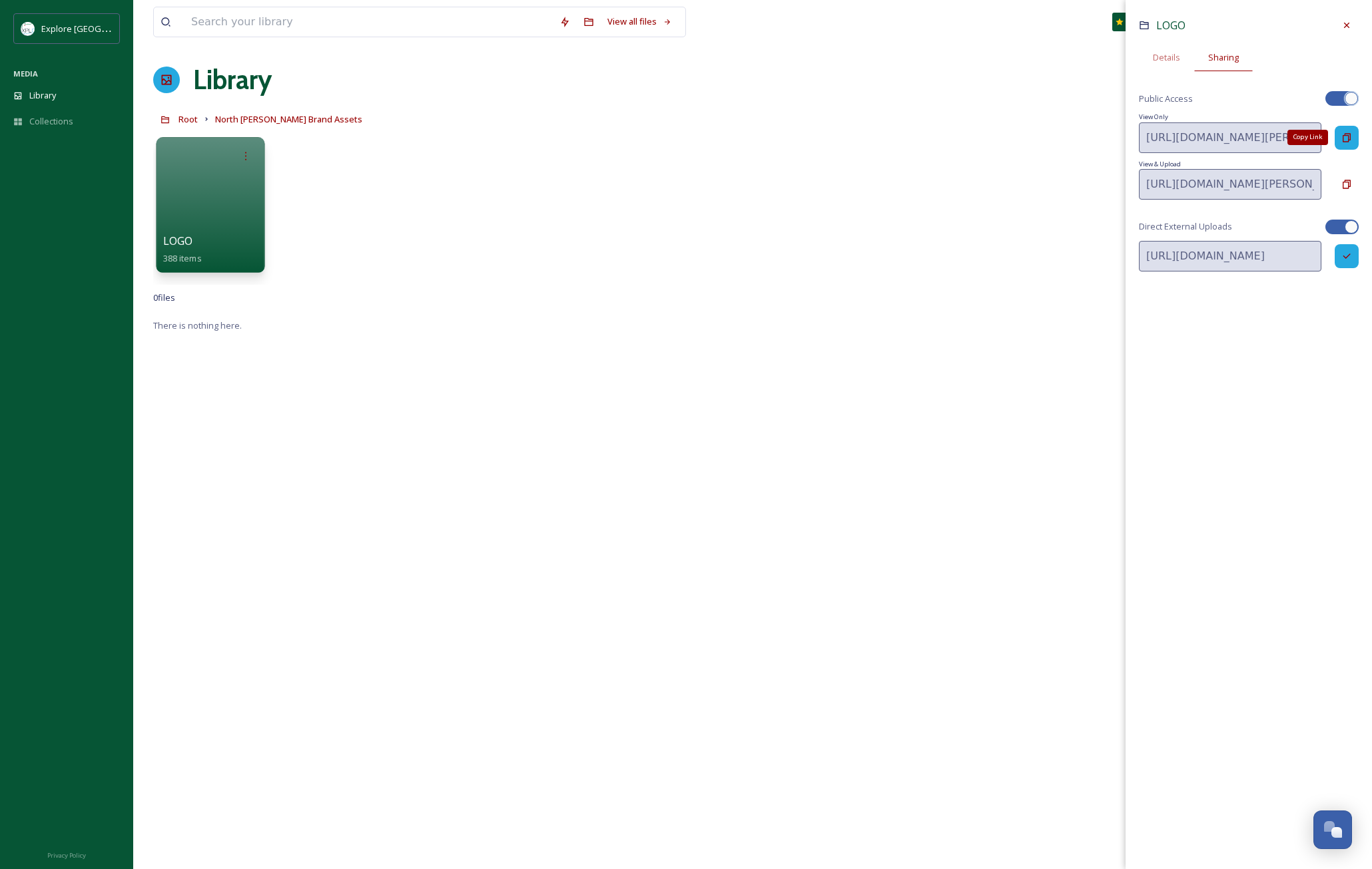
click at [1344, 138] on icon at bounding box center [1346, 137] width 10 height 10
